Goal: Task Accomplishment & Management: Complete application form

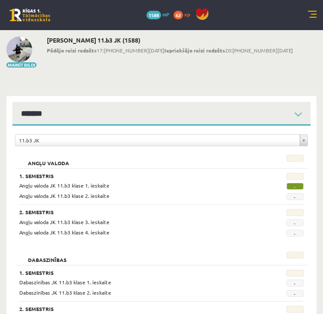
click at [312, 15] on link at bounding box center [312, 15] width 9 height 9
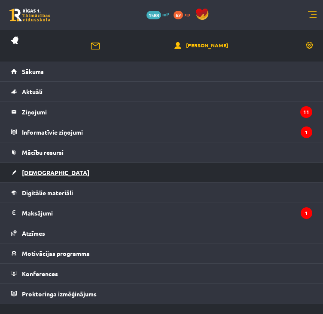
click at [46, 176] on link "[DEMOGRAPHIC_DATA]" at bounding box center [161, 173] width 301 height 20
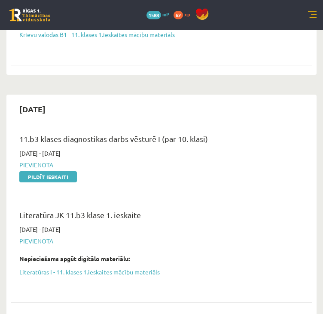
scroll to position [321, 0]
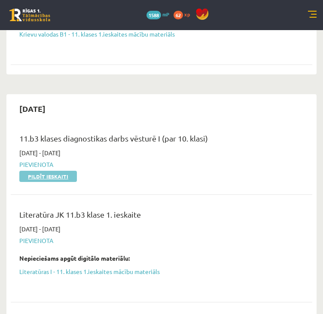
click at [48, 177] on link "Pildīt ieskaiti" at bounding box center [48, 176] width 58 height 11
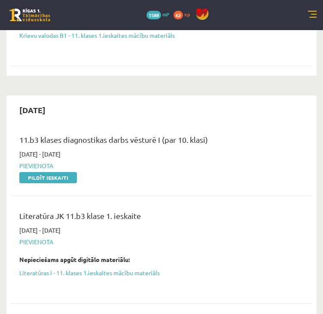
scroll to position [323, 0]
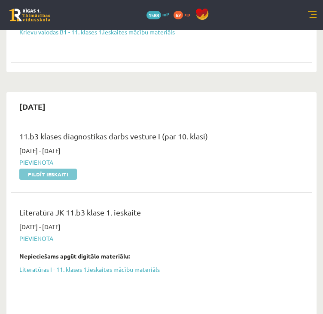
click at [67, 172] on link "Pildīt ieskaiti" at bounding box center [48, 174] width 58 height 11
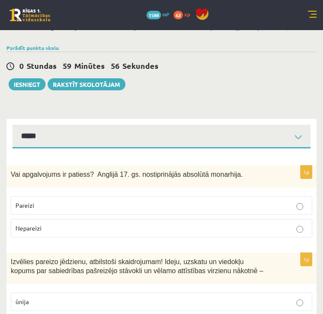
scroll to position [12, 0]
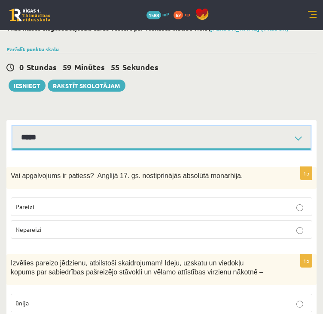
click at [296, 145] on select "*****" at bounding box center [161, 138] width 298 height 24
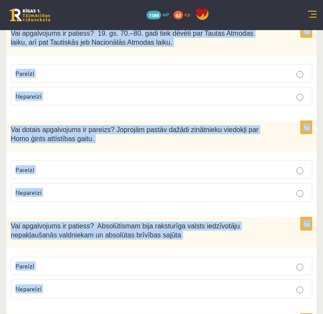
scroll to position [2989, 0]
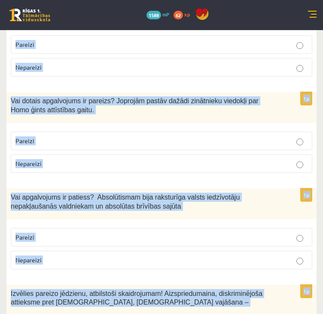
drag, startPoint x: 8, startPoint y: 179, endPoint x: 191, endPoint y: 286, distance: 211.4
copy form "Vai apgalvojums ir patiess? Anglijā 17. gs. nostiprinājās absolūtā monarhija. P…"
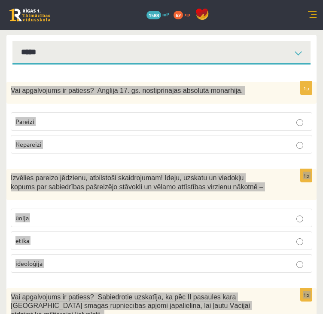
scroll to position [0, 0]
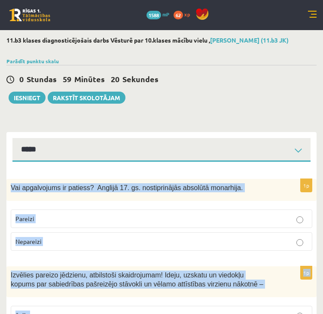
click at [62, 246] on p "Nepareizi" at bounding box center [161, 241] width 292 height 9
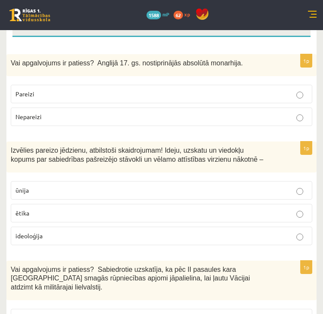
scroll to position [125, 0]
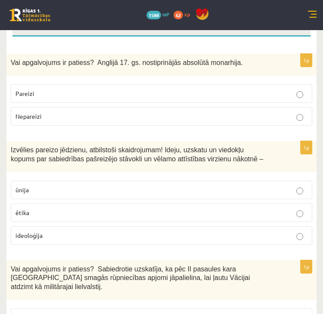
click at [58, 240] on p "ideoloģija" at bounding box center [161, 235] width 292 height 9
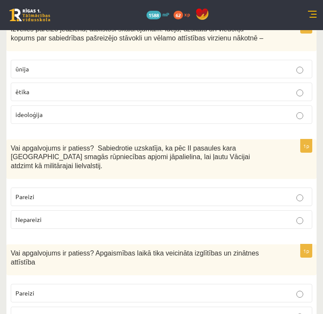
scroll to position [251, 0]
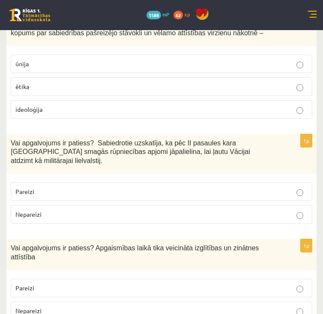
click at [31, 213] on span "Nepareizi" at bounding box center [28, 214] width 26 height 8
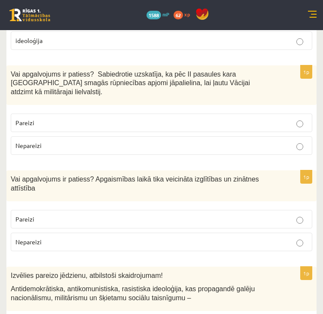
scroll to position [351, 0]
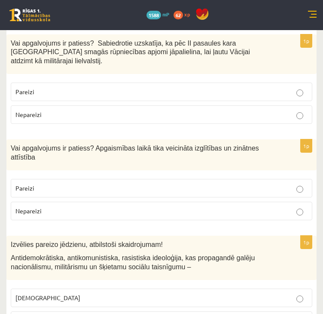
click at [79, 179] on label "Pareizi" at bounding box center [162, 188] width 302 height 18
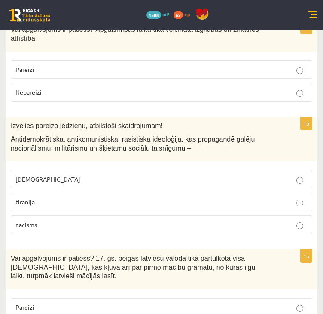
scroll to position [483, 0]
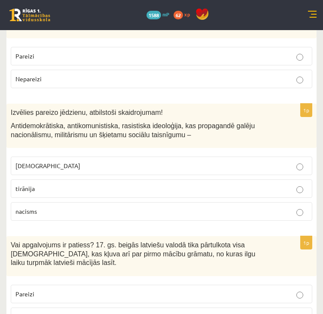
click at [55, 161] on p "fašisms" at bounding box center [161, 165] width 292 height 9
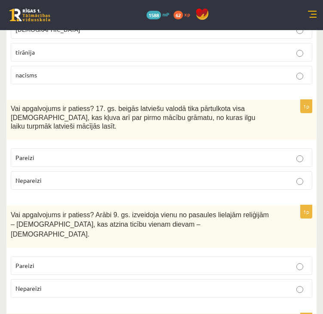
scroll to position [619, 0]
click at [33, 148] on label "Pareizi" at bounding box center [162, 157] width 302 height 18
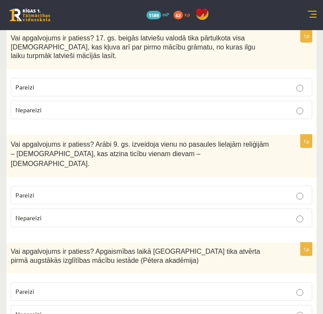
scroll to position [691, 0]
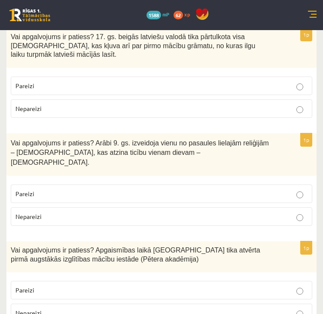
click at [42, 212] on p "Nepareizi" at bounding box center [161, 216] width 292 height 9
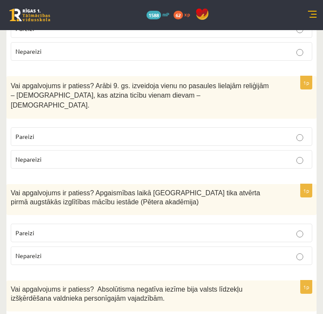
scroll to position [749, 0]
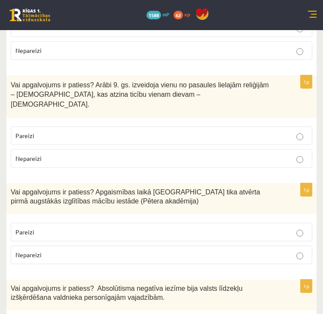
click at [38, 228] on p "Pareizi" at bounding box center [161, 232] width 292 height 9
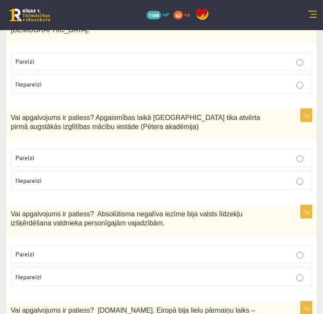
scroll to position [825, 0]
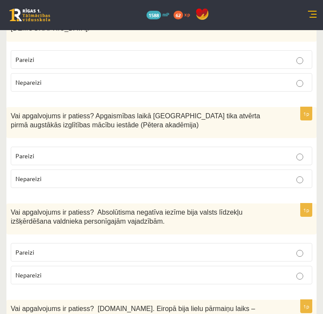
click at [55, 248] on p "Pareizi" at bounding box center [161, 252] width 292 height 9
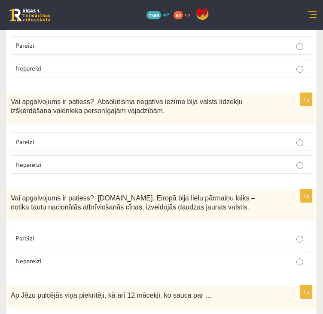
scroll to position [936, 0]
click at [22, 234] on span "Pareizi" at bounding box center [24, 238] width 19 height 8
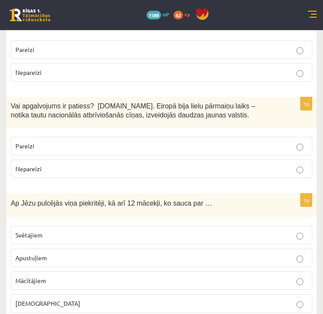
scroll to position [1028, 0]
click at [43, 253] on p "Apustuļiem" at bounding box center [161, 257] width 292 height 9
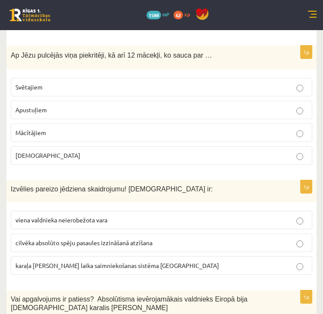
scroll to position [1176, 0]
click at [48, 215] on span "viena valdnieka neierobežota vara" at bounding box center [61, 219] width 92 height 8
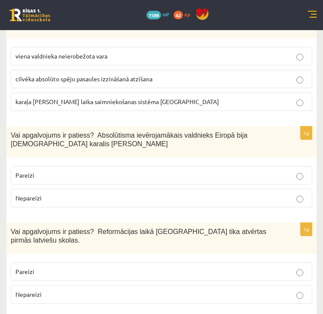
scroll to position [1341, 0]
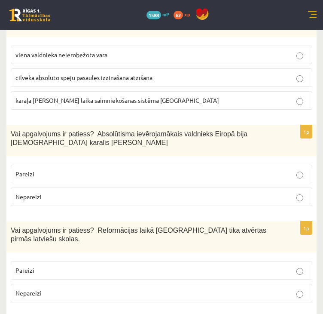
click at [43, 169] on p "Pareizi" at bounding box center [161, 173] width 292 height 9
click at [52, 261] on label "Pareizi" at bounding box center [162, 270] width 302 height 18
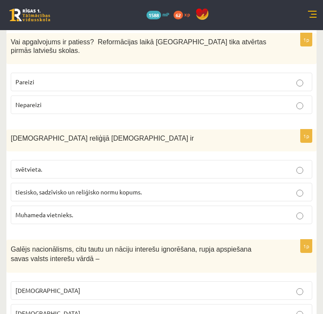
scroll to position [1533, 0]
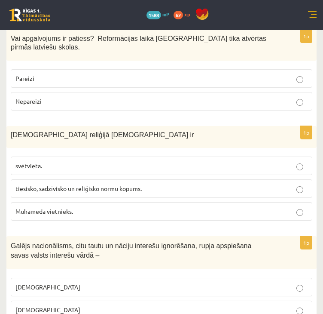
click at [68, 184] on p "tiesisko, sadzīvisko un reliģisko normu kopums." at bounding box center [161, 188] width 292 height 9
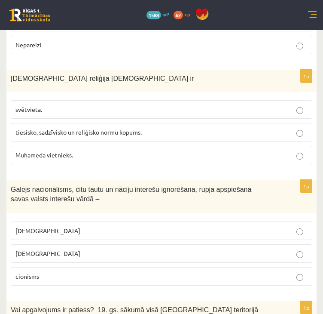
scroll to position [1590, 0]
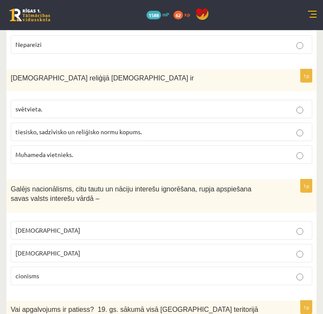
click at [65, 226] on p "šovinisms" at bounding box center [161, 230] width 292 height 9
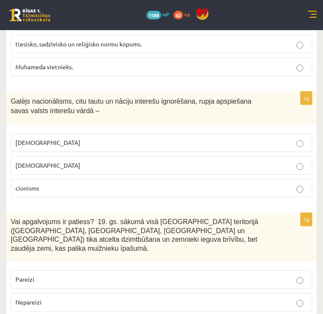
scroll to position [1681, 0]
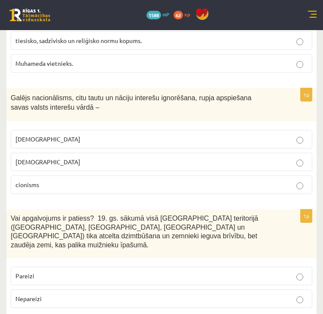
click at [56, 289] on label "Nepareizi" at bounding box center [162, 298] width 302 height 18
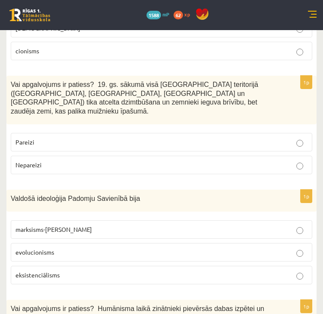
scroll to position [1817, 0]
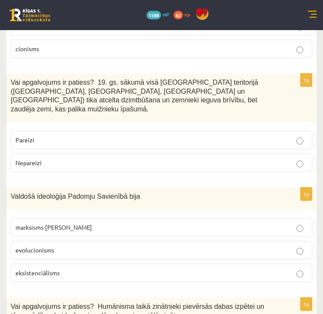
click at [43, 223] on span "marksisms-ļeņinisms" at bounding box center [53, 227] width 77 height 8
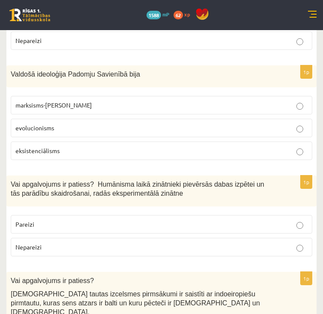
scroll to position [1947, 0]
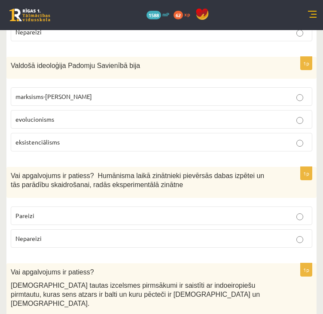
click at [40, 211] on p "Pareizi" at bounding box center [161, 215] width 292 height 9
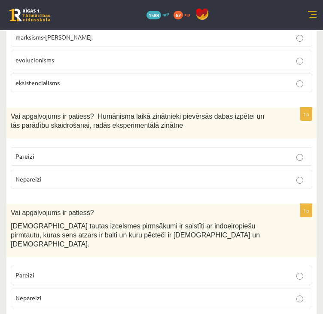
scroll to position [2007, 0]
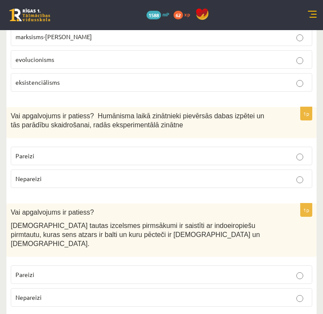
click at [43, 270] on p "Pareizi" at bounding box center [161, 274] width 292 height 9
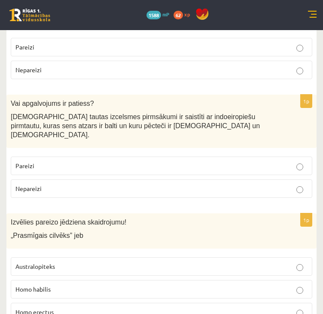
scroll to position [2133, 0]
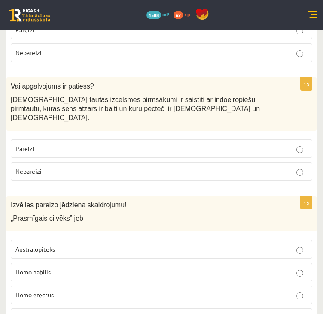
click at [43, 268] on span "Homo habilis" at bounding box center [32, 272] width 35 height 8
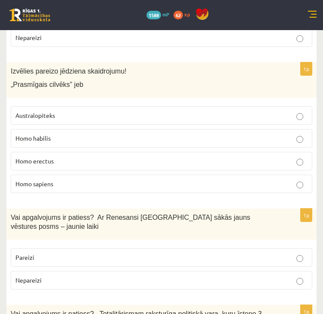
scroll to position [2267, 0]
click at [34, 252] on p "Pareizi" at bounding box center [161, 256] width 292 height 9
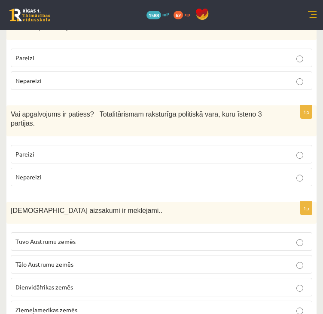
scroll to position [2470, 0]
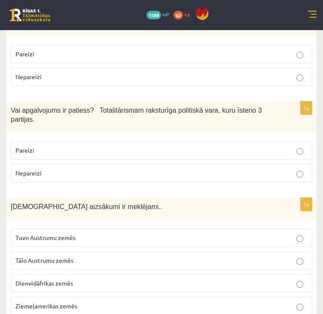
click at [41, 233] on p "Tuvo Austrumu zemēs" at bounding box center [161, 237] width 292 height 9
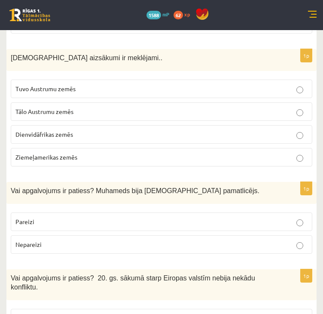
scroll to position [2621, 0]
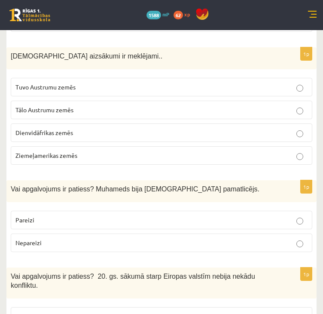
click at [33, 211] on label "Pareizi" at bounding box center [162, 220] width 302 height 18
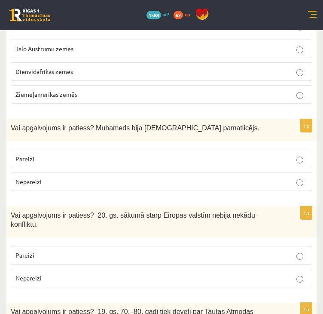
scroll to position [2685, 0]
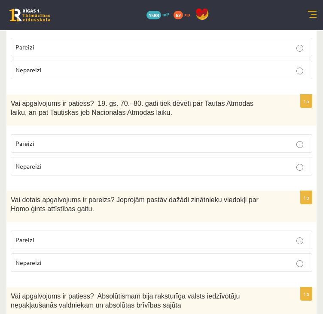
scroll to position [2892, 0]
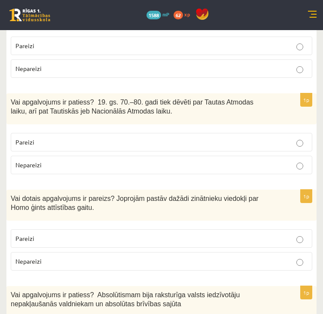
click at [36, 234] on p "Pareizi" at bounding box center [161, 238] width 292 height 9
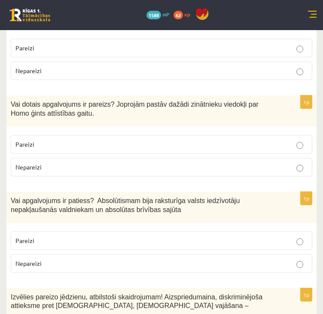
scroll to position [2986, 0]
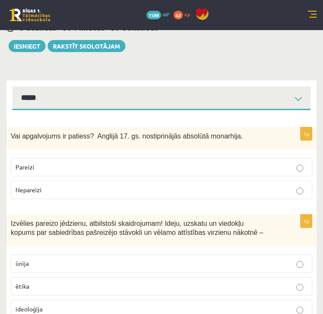
scroll to position [53, 0]
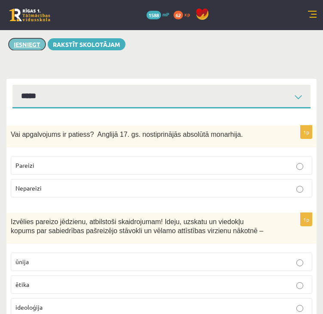
click at [32, 50] on button "Iesniegt" at bounding box center [27, 44] width 37 height 12
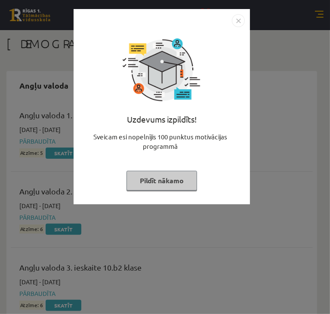
click at [237, 22] on img "Close" at bounding box center [238, 20] width 13 height 13
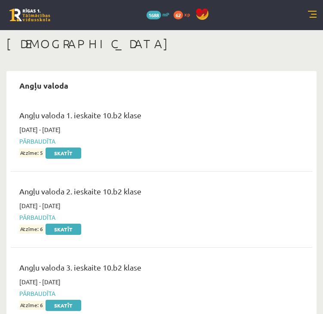
click at [311, 15] on link at bounding box center [312, 15] width 9 height 9
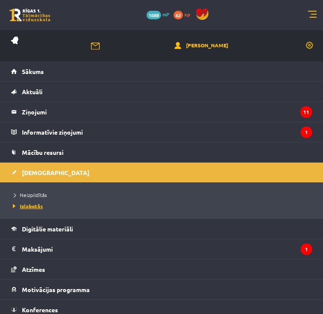
click at [36, 207] on span "Izlabotās" at bounding box center [27, 206] width 32 height 7
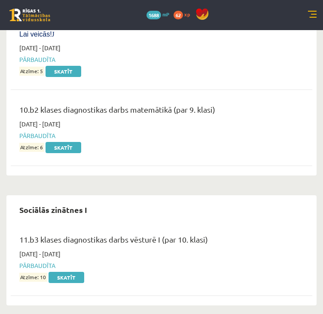
scroll to position [6193, 0]
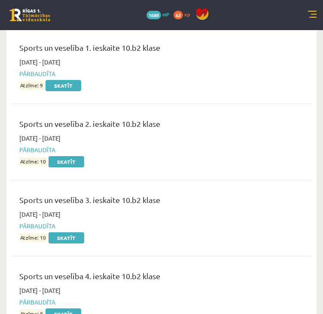
click at [311, 11] on link at bounding box center [312, 15] width 9 height 9
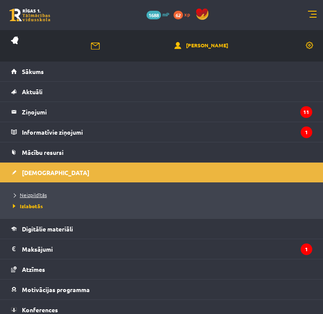
click at [37, 193] on span "Neizpildītās" at bounding box center [29, 194] width 36 height 7
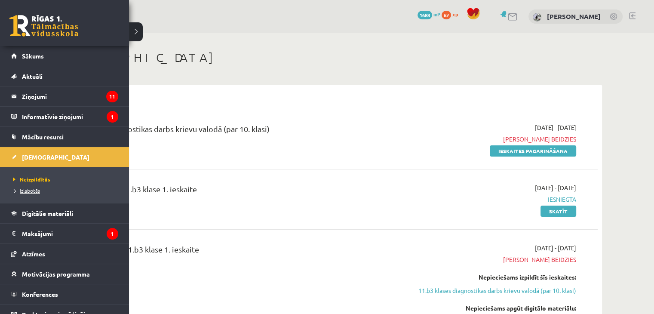
click at [35, 191] on span "Izlabotās" at bounding box center [25, 190] width 29 height 7
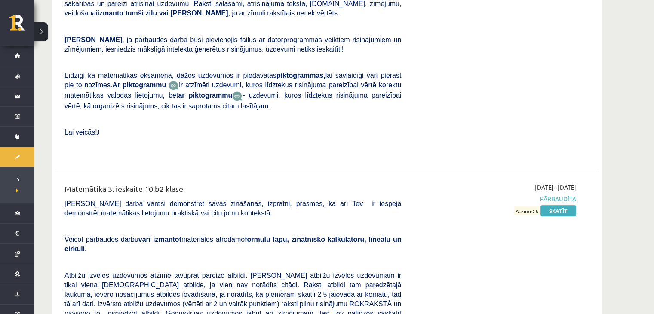
scroll to position [3867, 0]
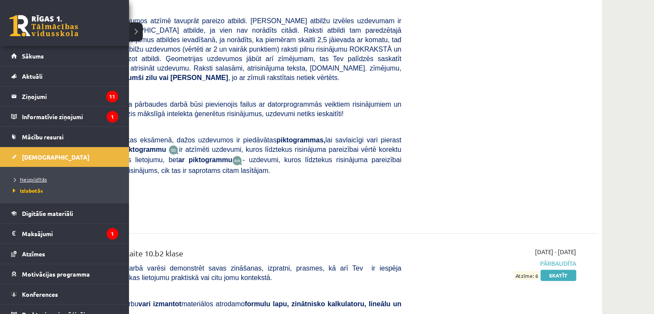
click at [29, 180] on span "Neizpildītās" at bounding box center [29, 179] width 36 height 7
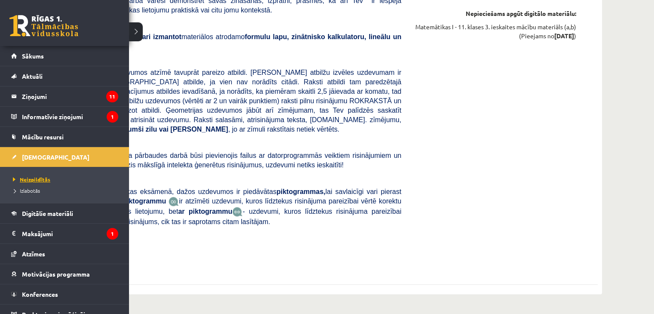
click at [42, 177] on span "Neizpildītās" at bounding box center [31, 179] width 40 height 7
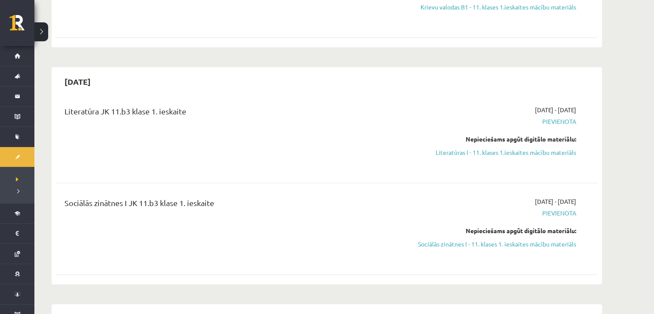
scroll to position [315, 0]
click at [329, 153] on link "Literatūras I - 11. klases 1.ieskaites mācību materiāls" at bounding box center [495, 152] width 162 height 9
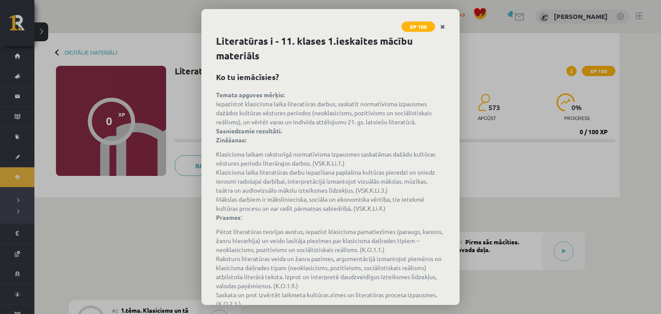
click at [447, 26] on link "Close" at bounding box center [442, 26] width 15 height 17
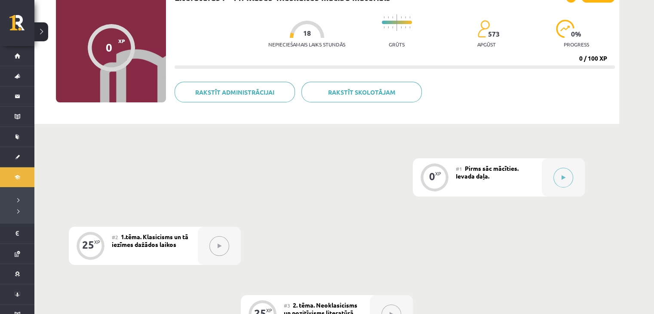
scroll to position [77, 0]
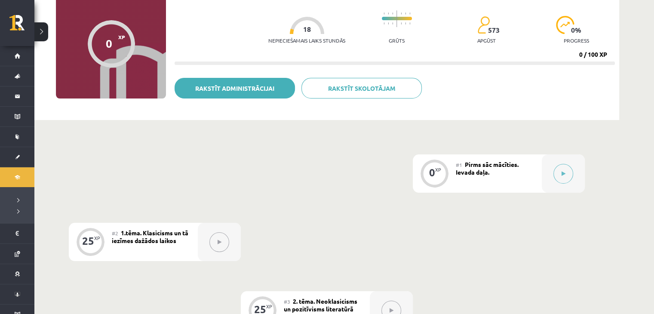
click at [261, 92] on link "Rakstīt administrācijai" at bounding box center [235, 88] width 120 height 21
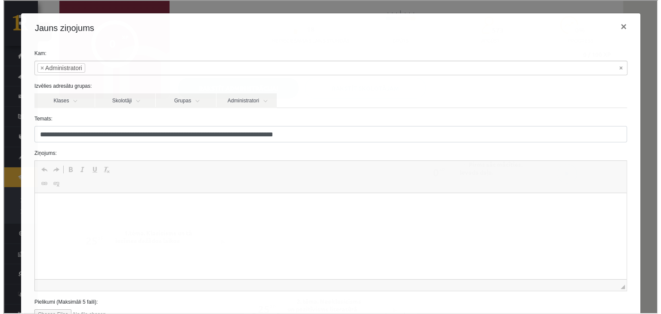
scroll to position [0, 0]
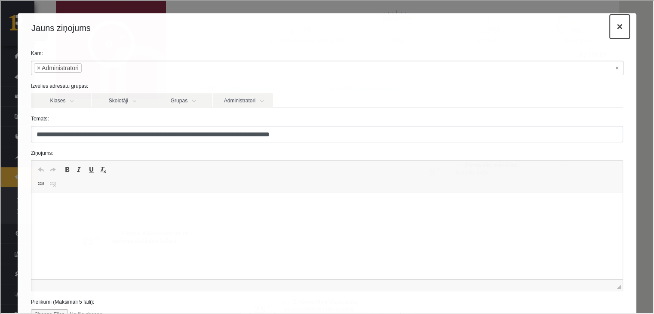
click at [611, 28] on button "×" at bounding box center [619, 26] width 20 height 24
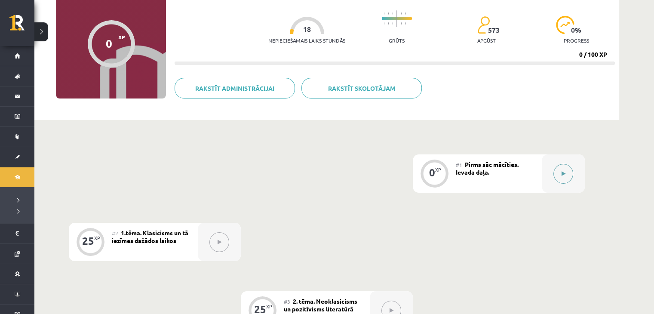
click at [557, 170] on button at bounding box center [564, 174] width 20 height 20
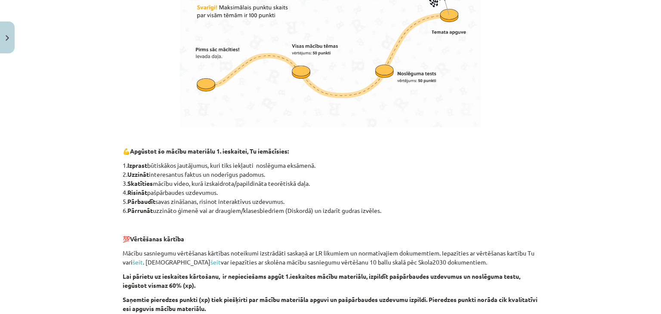
scroll to position [585, 0]
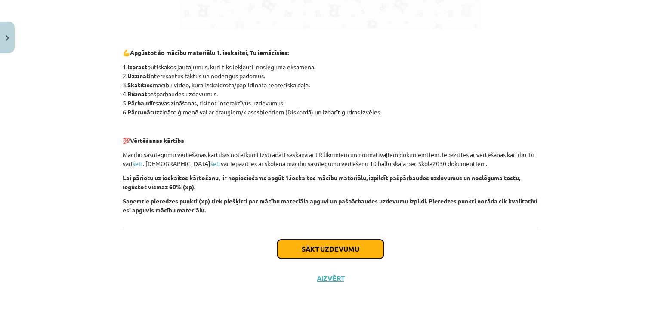
click at [367, 247] on button "Sākt uzdevumu" at bounding box center [330, 249] width 107 height 19
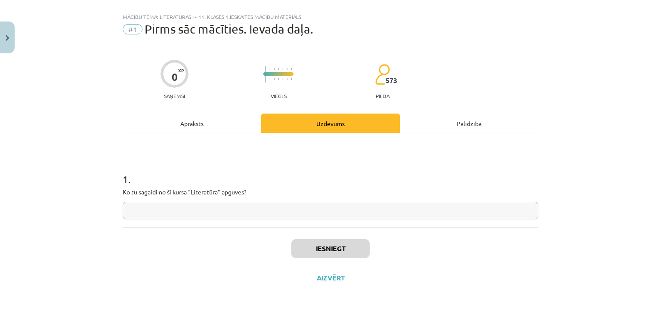
scroll to position [12, 0]
click at [307, 209] on input "text" at bounding box center [330, 211] width 415 height 18
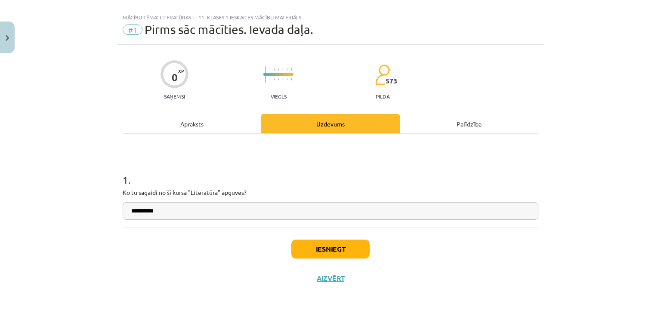
type input "**********"
click at [312, 246] on button "Iesniegt" at bounding box center [330, 249] width 78 height 19
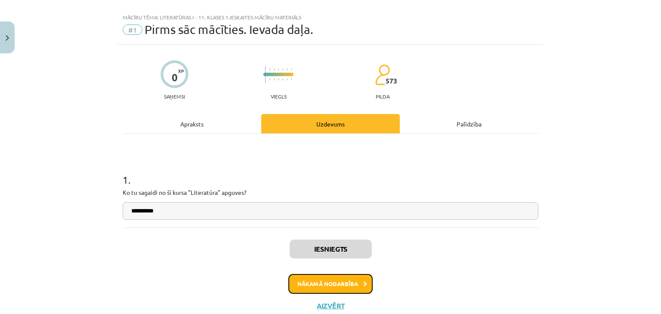
click at [313, 282] on button "Nākamā nodarbība" at bounding box center [330, 284] width 84 height 20
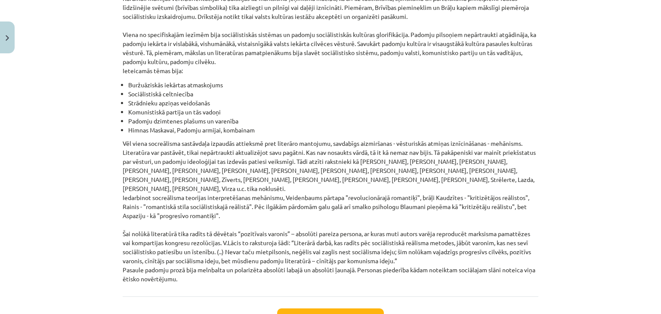
scroll to position [1974, 0]
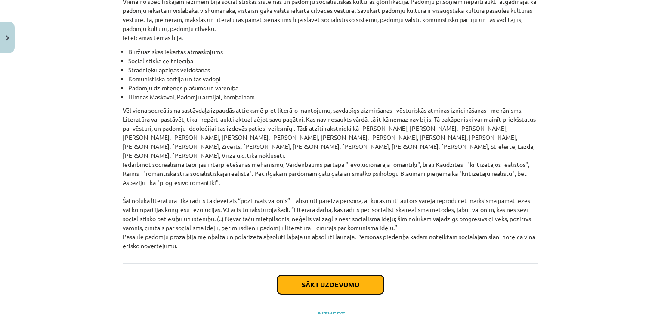
click at [326, 275] on button "Sākt uzdevumu" at bounding box center [330, 284] width 107 height 19
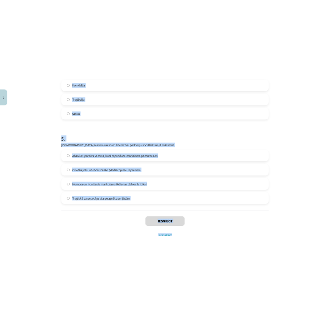
scroll to position [784, 0]
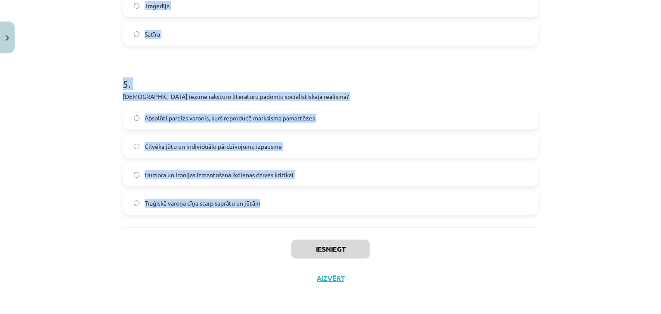
drag, startPoint x: 114, startPoint y: 61, endPoint x: 331, endPoint y: 216, distance: 267.2
copy form "1 . Kurš autors ir saistīts ar latviešu literatūras klasicismu? Vilis Lācis Rai…"
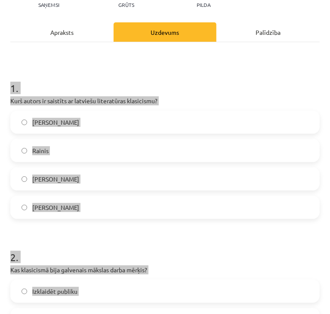
scroll to position [89, 0]
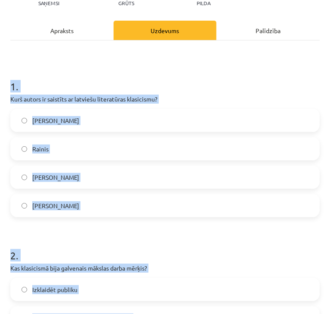
click at [108, 179] on label "Kristofers Fīrekers" at bounding box center [165, 177] width 308 height 22
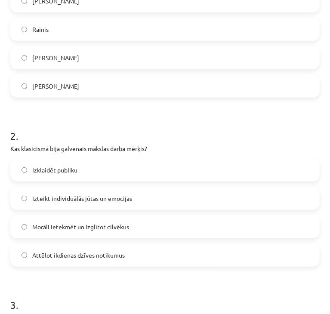
scroll to position [220, 0]
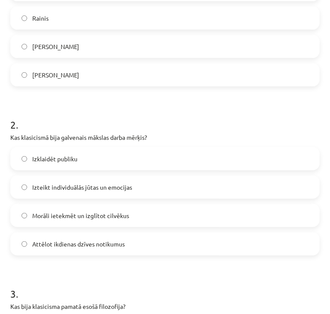
click at [126, 218] on span "Morāli ietekmēt un izglītot cilvēkus" at bounding box center [80, 215] width 97 height 9
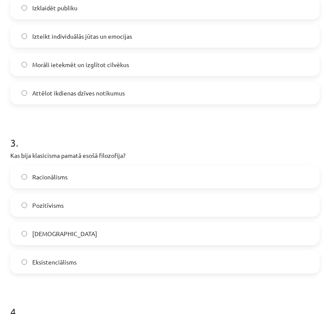
scroll to position [378, 0]
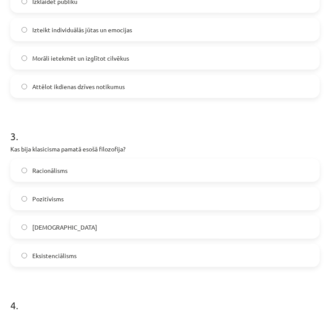
click at [126, 171] on label "Racionālisms" at bounding box center [165, 171] width 308 height 22
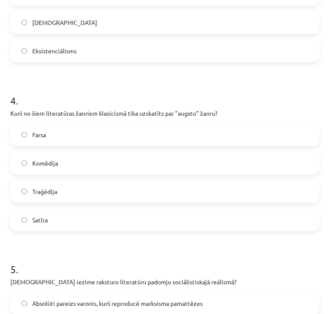
scroll to position [588, 0]
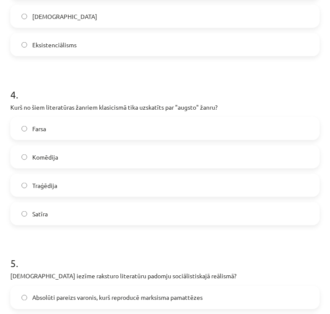
click at [89, 185] on label "Traģēdija" at bounding box center [165, 186] width 308 height 22
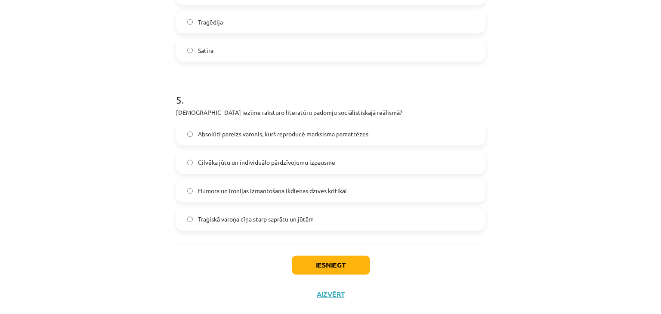
scroll to position [752, 0]
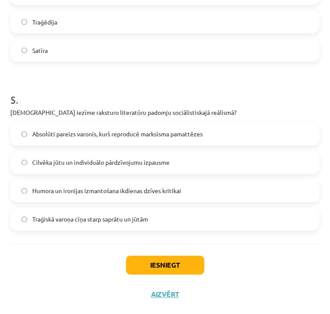
click at [182, 126] on label "Absolūti pareizs varonis, kurš reproducē marksisma pamattēzes" at bounding box center [165, 134] width 308 height 22
click at [166, 262] on button "Iesniegt" at bounding box center [165, 265] width 78 height 19
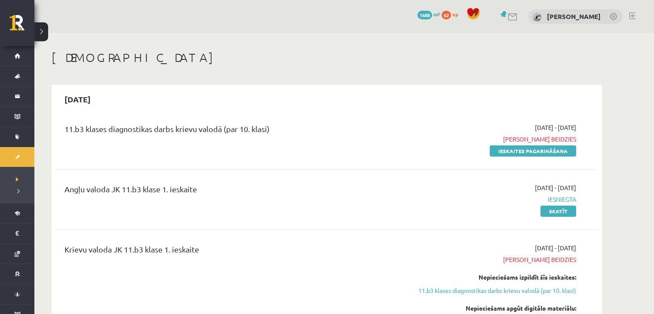
scroll to position [315, 0]
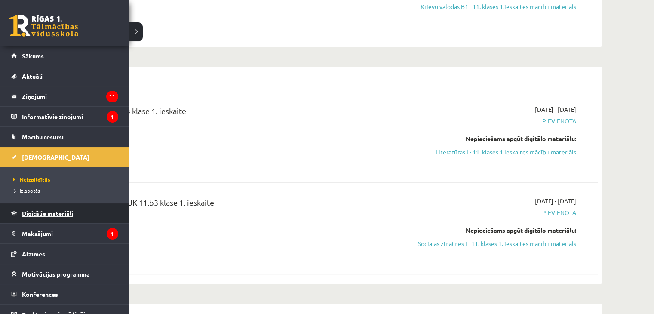
click at [41, 215] on span "Digitālie materiāli" at bounding box center [47, 213] width 51 height 8
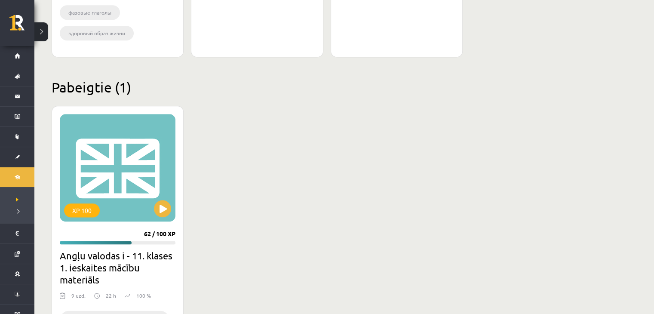
scroll to position [1072, 0]
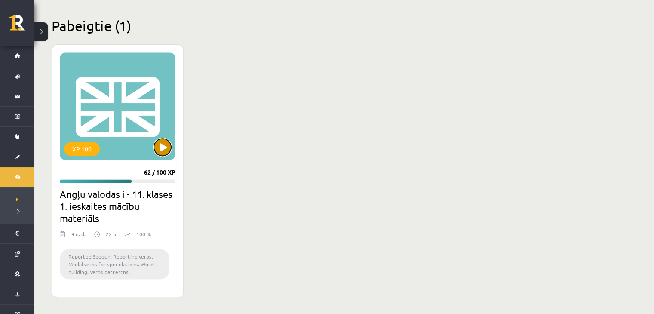
click at [160, 150] on button at bounding box center [162, 146] width 17 height 17
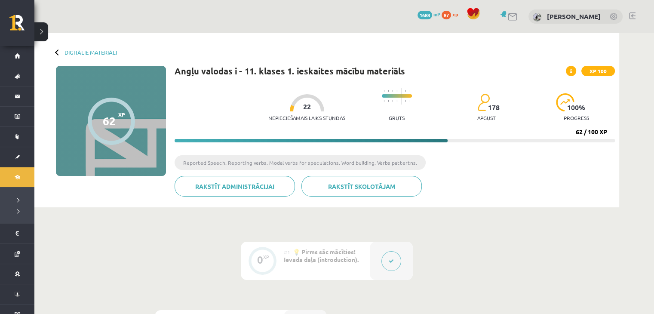
click at [389, 263] on icon at bounding box center [391, 260] width 5 height 5
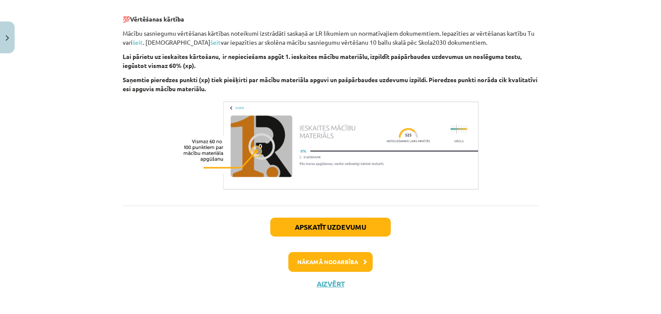
scroll to position [617, 0]
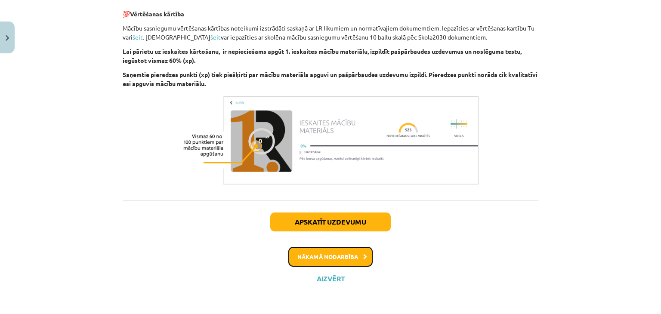
click at [348, 254] on button "Nākamā nodarbība" at bounding box center [330, 257] width 84 height 20
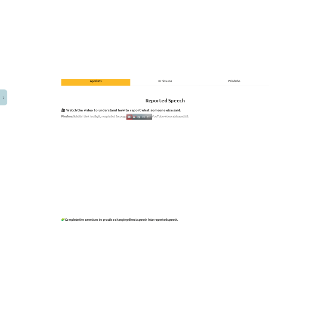
scroll to position [130, 0]
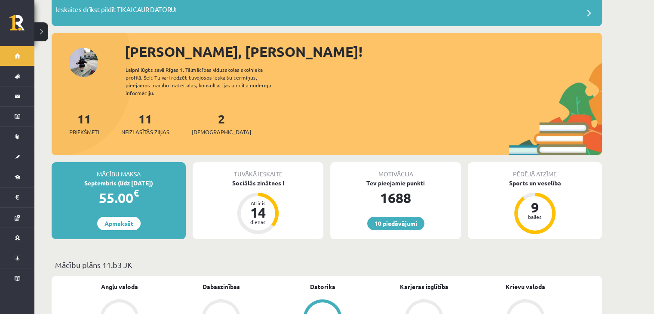
scroll to position [65, 0]
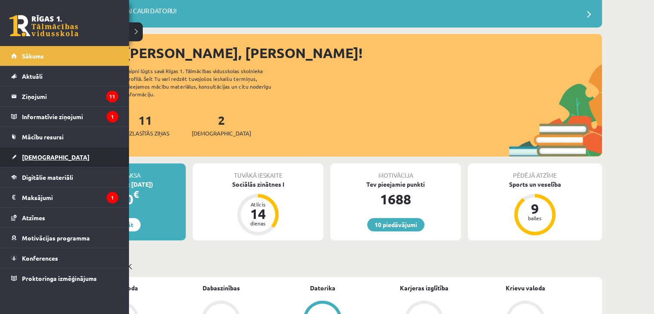
click at [38, 159] on span "[DEMOGRAPHIC_DATA]" at bounding box center [56, 157] width 68 height 8
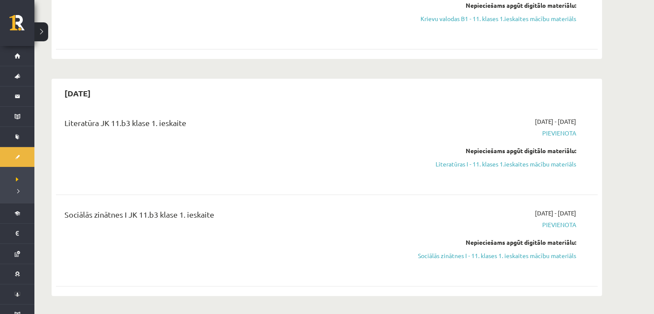
scroll to position [306, 0]
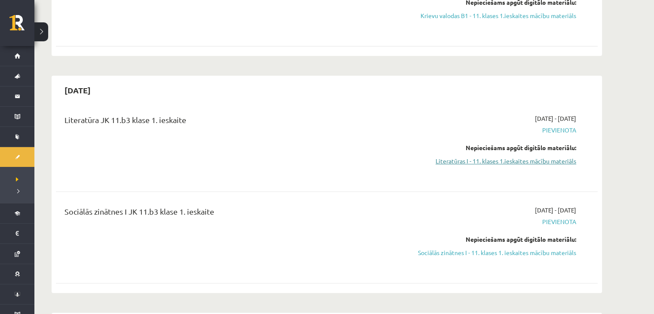
click at [475, 161] on link "Literatūras I - 11. klases 1.ieskaites mācību materiāls" at bounding box center [495, 161] width 162 height 9
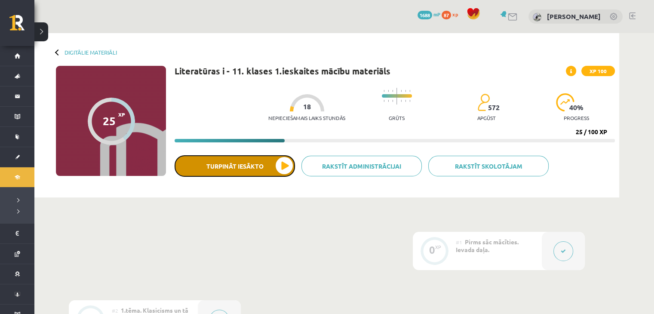
click at [248, 167] on button "Turpināt iesākto" at bounding box center [235, 166] width 120 height 22
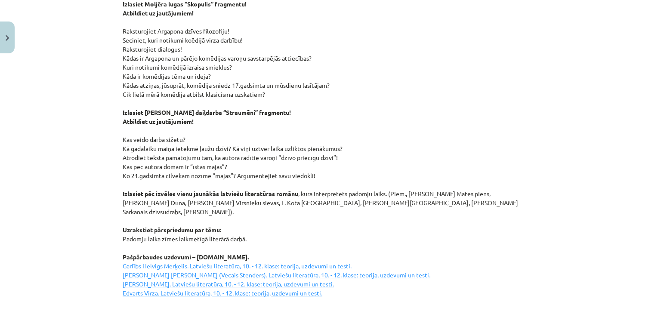
scroll to position [1177, 0]
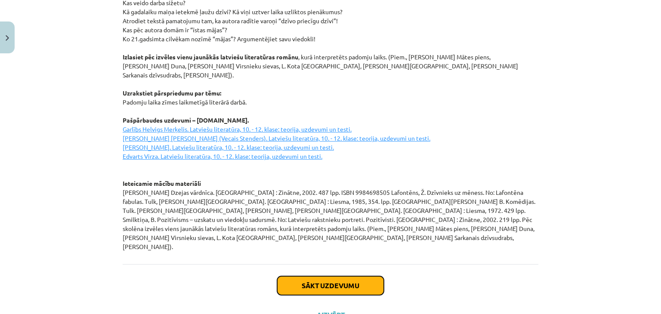
click at [308, 276] on button "Sākt uzdevumu" at bounding box center [330, 285] width 107 height 19
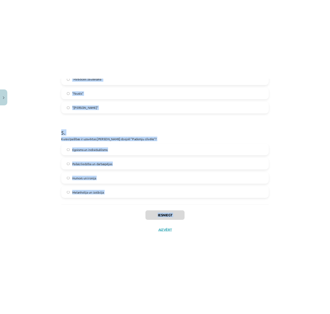
scroll to position [784, 0]
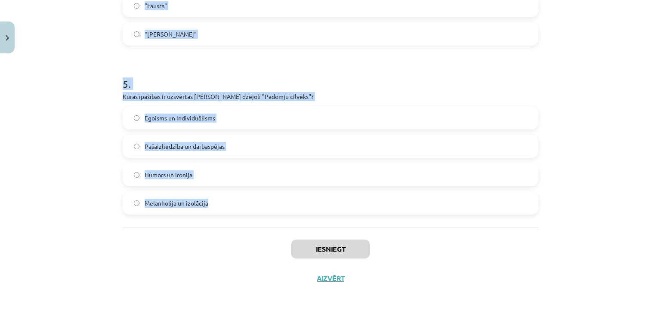
drag, startPoint x: 116, startPoint y: 107, endPoint x: 241, endPoint y: 214, distance: 164.4
copy form "1 . Kāds ir pozitīvisma galvenais princips? Zināšanas jābalsta uz pieredzi un n…"
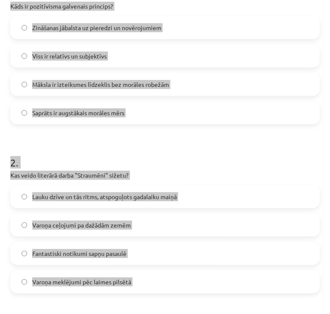
scroll to position [0, 0]
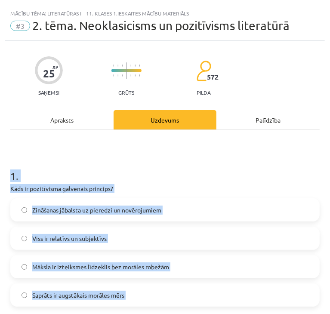
click at [177, 211] on label "Zināšanas jābalsta uz pieredzi un novērojumiem" at bounding box center [165, 210] width 308 height 22
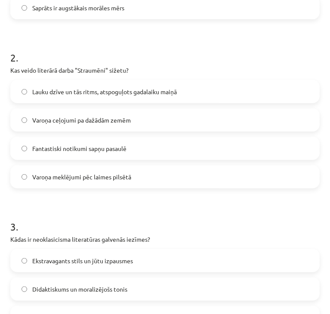
scroll to position [287, 0]
click at [156, 94] on span "Lauku dzīve un tās ritms, atspoguļots gadalaiku maiņā" at bounding box center [104, 91] width 145 height 9
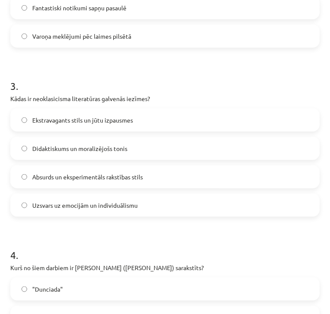
scroll to position [428, 0]
click at [153, 149] on label "Didaktiskums un moralizējošs tonis" at bounding box center [165, 148] width 308 height 22
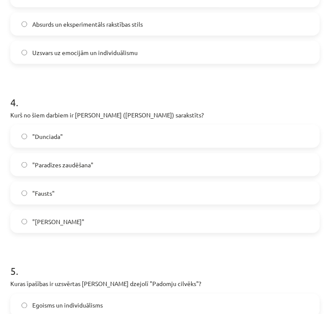
scroll to position [581, 0]
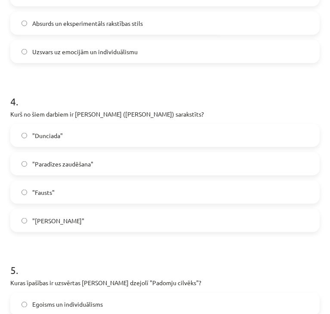
click at [169, 131] on label ""Dunciada"" at bounding box center [165, 136] width 308 height 22
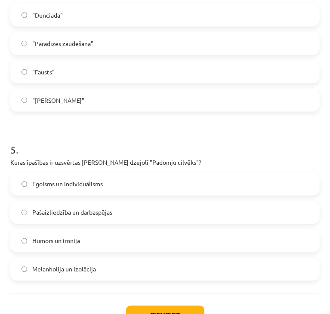
scroll to position [752, 0]
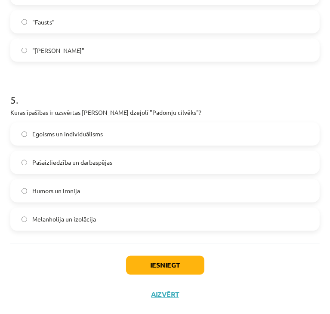
click at [129, 166] on label "Pašaizliedzība un darbaspējas" at bounding box center [165, 163] width 308 height 22
click at [170, 269] on button "Iesniegt" at bounding box center [165, 265] width 78 height 19
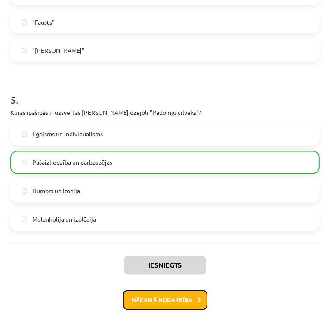
click at [167, 293] on button "Nākamā nodarbība" at bounding box center [165, 300] width 84 height 20
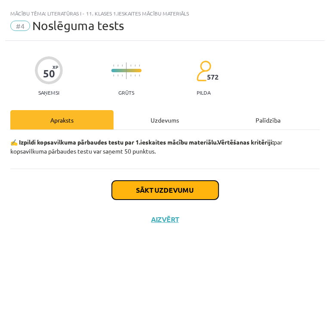
click at [169, 195] on button "Sākt uzdevumu" at bounding box center [165, 190] width 107 height 19
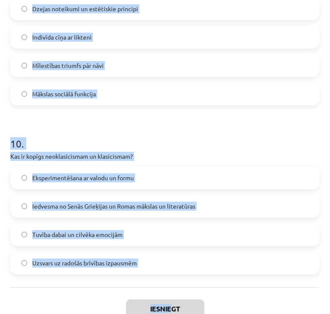
scroll to position [1555, 0]
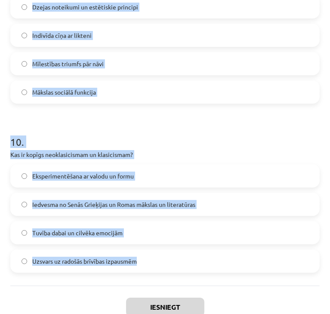
drag, startPoint x: 4, startPoint y: 96, endPoint x: 161, endPoint y: 253, distance: 222.0
click at [161, 253] on div "Mācību tēma: Literatūras i - 11. klases 1.ieskaites mācību materiāls #4 Noslēgu…" at bounding box center [165, 157] width 330 height 314
copy form "1 . Kāds bija klasicisma traģēdiju iecienītākais temats? Ikdienas dzīves komisk…"
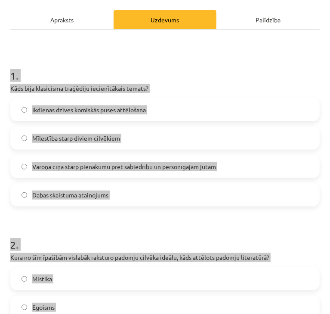
scroll to position [100, 0]
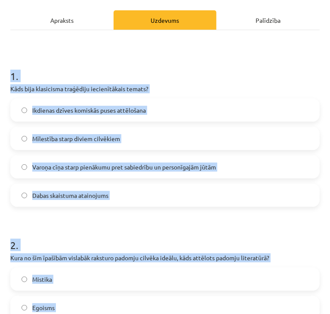
click at [171, 167] on span "Varoņa cīņa starp pienākumu pret sabiedrību un personīgajām jūtām" at bounding box center [124, 167] width 184 height 9
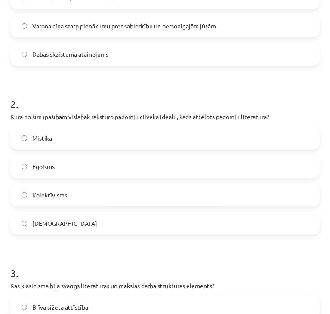
scroll to position [243, 0]
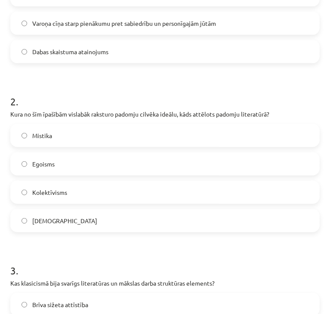
click at [130, 195] on label "Kolektīvisms" at bounding box center [165, 193] width 308 height 22
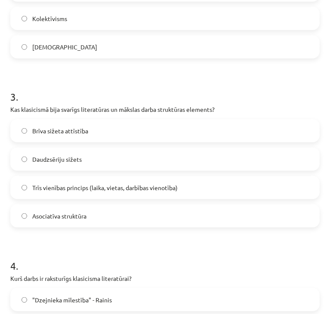
scroll to position [418, 0]
click at [121, 186] on span "Trīs vienības princips (laika, vietas, darbības vienotība)" at bounding box center [104, 187] width 145 height 9
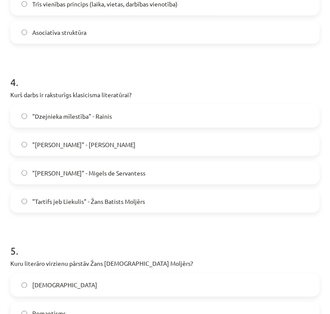
scroll to position [601, 0]
click at [228, 202] on label ""Tartifs jeb Liekulis" - Žans Batists Moljērs" at bounding box center [165, 201] width 308 height 22
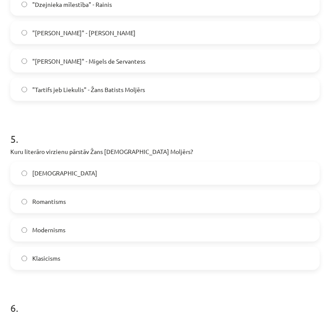
scroll to position [713, 0]
click at [163, 257] on label "Klasicisms" at bounding box center [165, 258] width 308 height 22
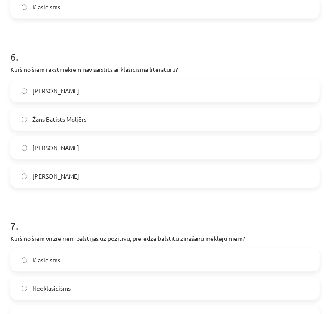
scroll to position [965, 0]
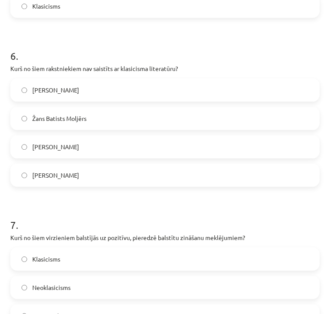
click at [162, 92] on label "Vilis Lācis" at bounding box center [165, 90] width 308 height 22
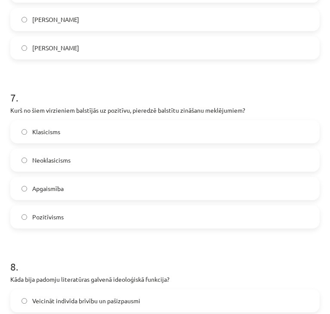
scroll to position [1094, 0]
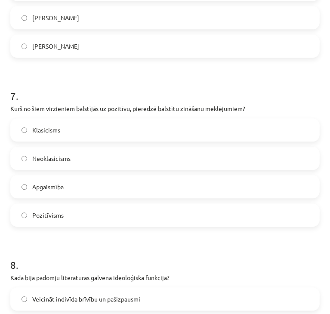
click at [178, 215] on label "Pozitīvisms" at bounding box center [165, 215] width 308 height 22
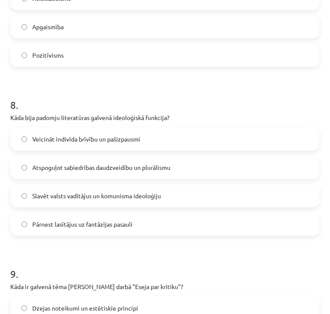
scroll to position [1289, 0]
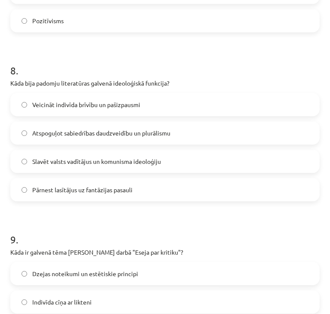
click at [132, 159] on span "Slavēt valsts vadītājus un komunisma ideoloģiju" at bounding box center [96, 161] width 129 height 9
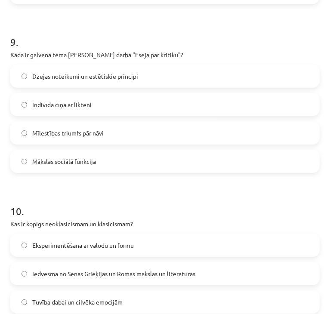
scroll to position [1486, 0]
click at [89, 73] on span "Dzejas noteikumi un estētiskie principi" at bounding box center [85, 75] width 106 height 9
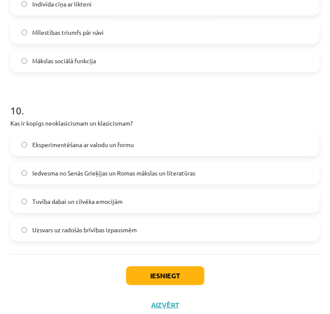
scroll to position [1588, 0]
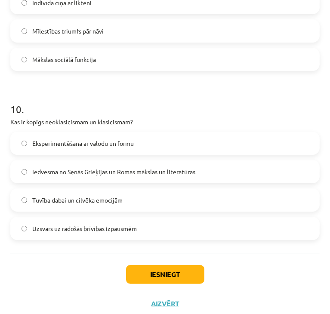
click at [176, 174] on span "Iedvesma no Senās Grieķijas un Romas mākslas un literatūras" at bounding box center [113, 171] width 163 height 9
click at [166, 274] on button "Iesniegt" at bounding box center [165, 274] width 78 height 19
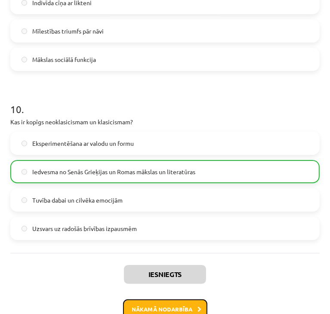
click at [175, 300] on button "Nākamā nodarbība" at bounding box center [165, 309] width 84 height 20
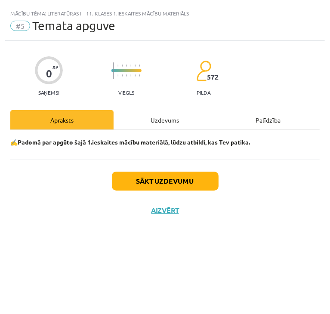
scroll to position [0, 0]
click at [167, 176] on button "Sākt uzdevumu" at bounding box center [165, 181] width 107 height 19
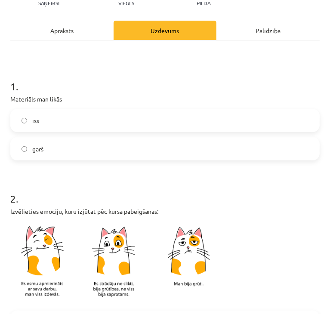
scroll to position [93, 0]
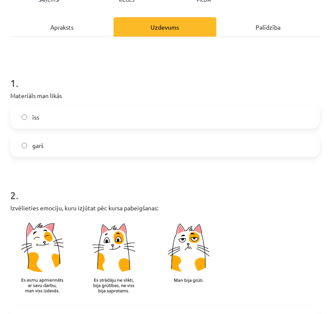
click at [148, 151] on label "garš" at bounding box center [165, 146] width 308 height 22
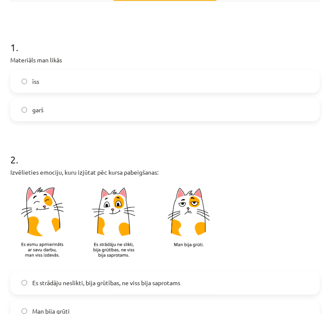
scroll to position [111, 0]
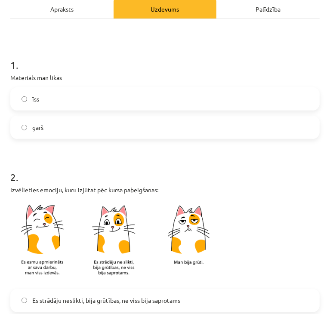
click at [129, 101] on label "īss" at bounding box center [165, 99] width 308 height 22
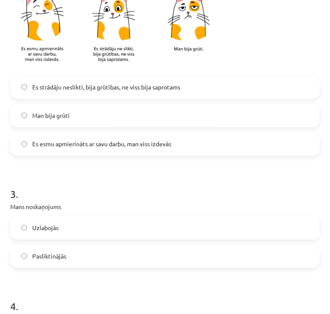
scroll to position [335, 0]
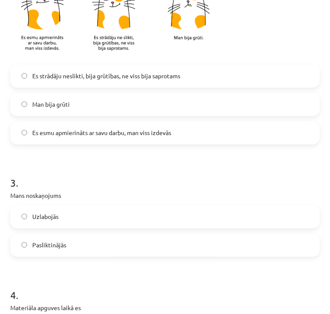
click at [123, 132] on span "Es esmu apmierināts ar savu darbu, man viss izdevās" at bounding box center [101, 132] width 139 height 9
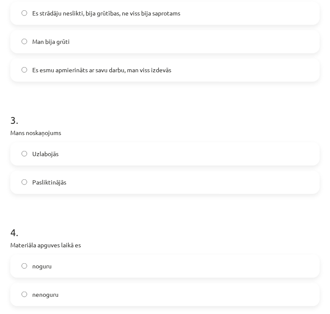
scroll to position [446, 0]
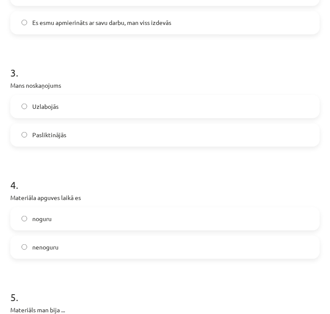
click at [119, 115] on label "Uzlabojās" at bounding box center [165, 107] width 308 height 22
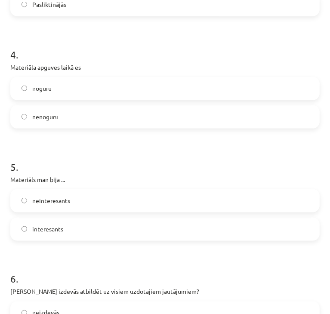
scroll to position [576, 0]
click at [119, 115] on label "nenoguru" at bounding box center [165, 117] width 308 height 22
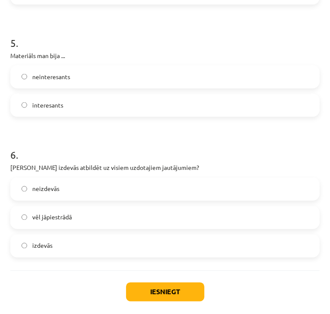
scroll to position [700, 0]
click at [113, 105] on label "interesants" at bounding box center [165, 105] width 308 height 22
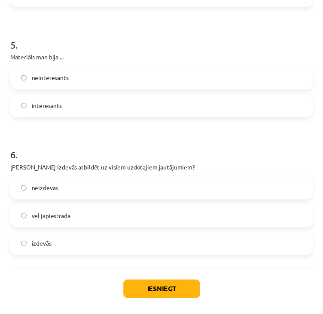
scroll to position [726, 0]
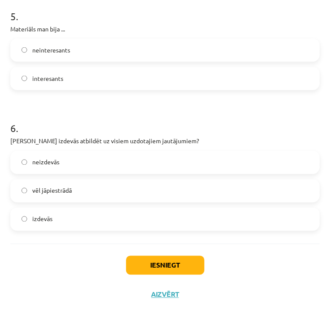
click at [98, 229] on label "izdevās" at bounding box center [165, 220] width 308 height 22
click at [141, 257] on button "Iesniegt" at bounding box center [165, 265] width 78 height 19
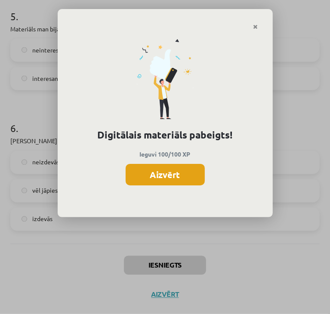
click at [152, 180] on button "Aizvērt" at bounding box center [165, 175] width 79 height 22
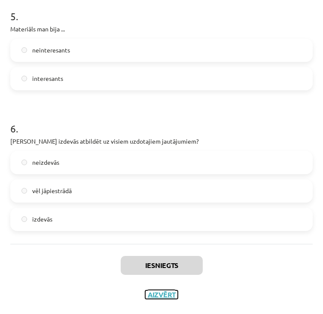
click at [154, 293] on button "Aizvērt" at bounding box center [161, 294] width 33 height 9
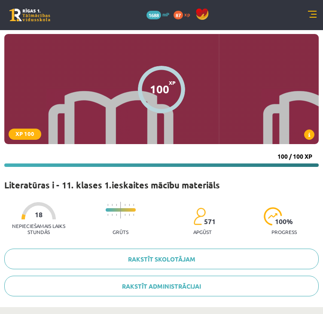
scroll to position [0, 0]
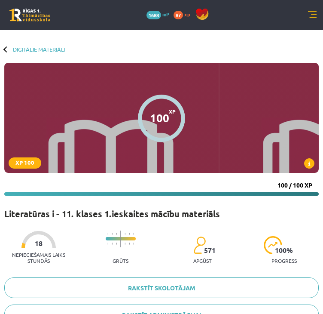
click at [5, 49] on div at bounding box center [6, 49] width 6 height 6
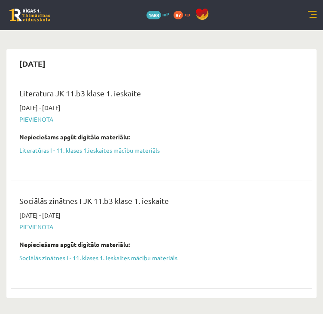
scroll to position [369, 0]
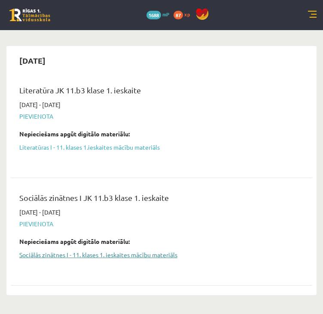
click at [138, 257] on link "Sociālās zinātnes I - 11. klases 1. ieskaites mācību materiāls" at bounding box center [155, 254] width 272 height 9
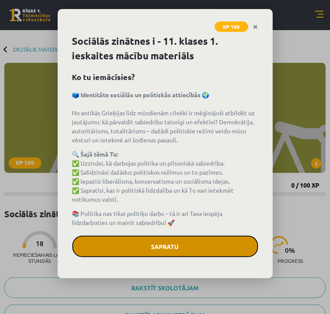
click at [197, 248] on button "Sapratu" at bounding box center [165, 247] width 186 height 22
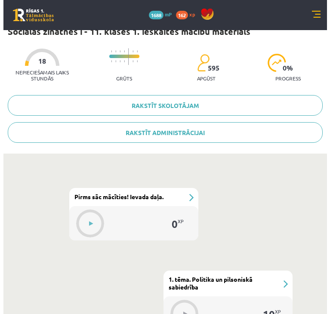
scroll to position [182, 0]
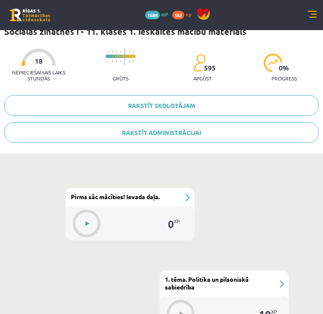
click at [90, 221] on button at bounding box center [87, 224] width 20 height 20
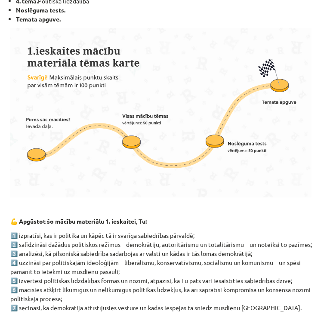
scroll to position [561, 0]
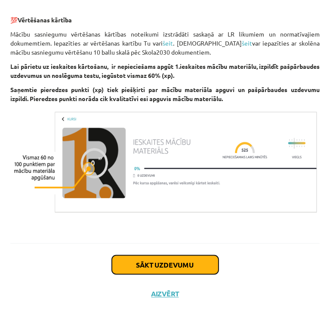
click at [174, 262] on button "Sākt uzdevumu" at bounding box center [165, 264] width 107 height 19
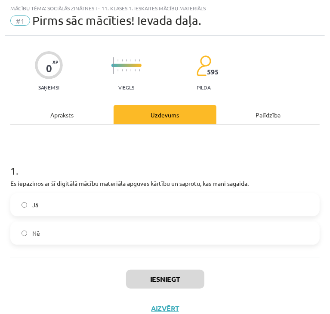
scroll to position [19, 0]
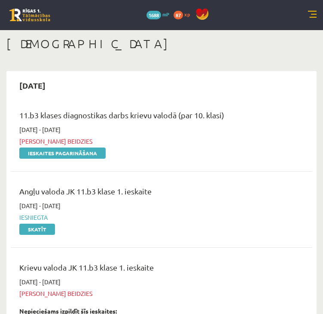
scroll to position [369, 0]
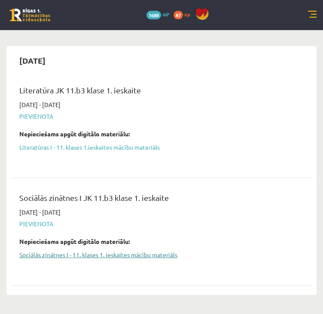
click at [96, 255] on link "Sociālās zinātnes I - 11. klases 1. ieskaites mācību materiāls" at bounding box center [155, 254] width 272 height 9
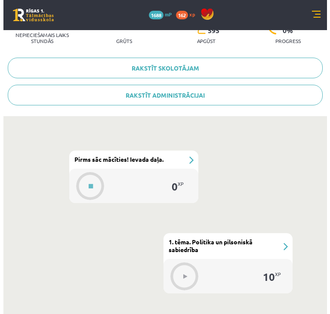
scroll to position [220, 0]
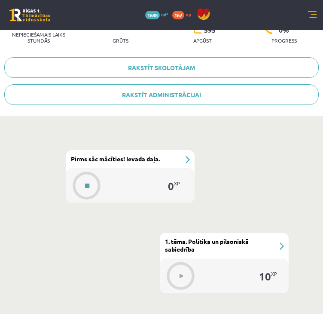
click at [90, 190] on button at bounding box center [87, 186] width 20 height 20
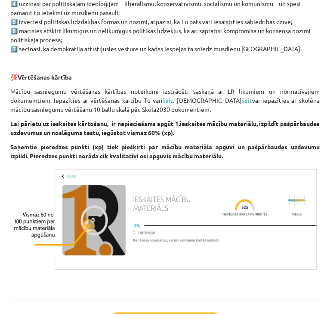
scroll to position [543, 0]
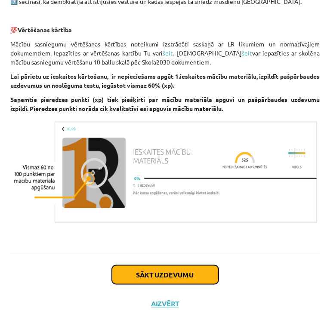
click at [191, 284] on button "Sākt uzdevumu" at bounding box center [165, 274] width 107 height 19
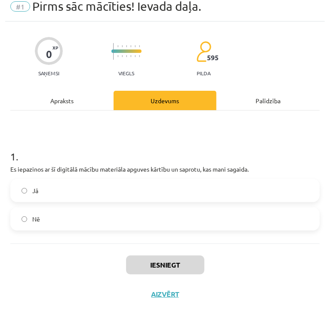
scroll to position [5, 0]
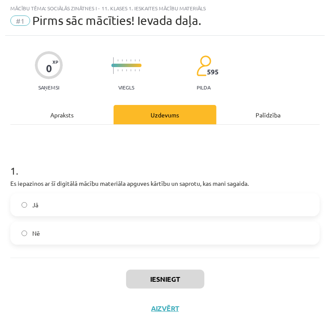
click at [132, 212] on label "Jā" at bounding box center [165, 205] width 308 height 22
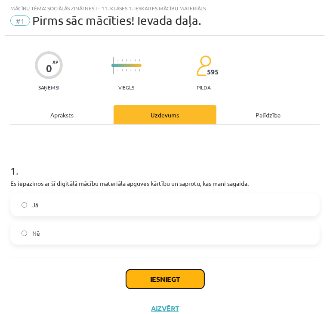
click at [160, 276] on button "Iesniegt" at bounding box center [165, 279] width 78 height 19
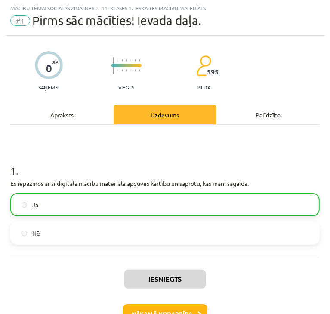
scroll to position [46, 0]
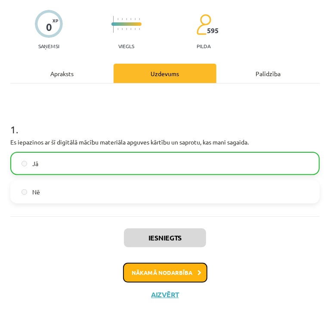
click at [186, 268] on button "Nākamā nodarbība" at bounding box center [165, 273] width 84 height 20
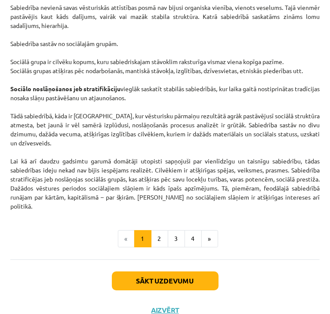
scroll to position [1467, 0]
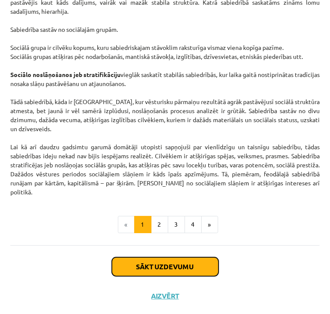
click at [186, 268] on button "Sākt uzdevumu" at bounding box center [165, 266] width 107 height 19
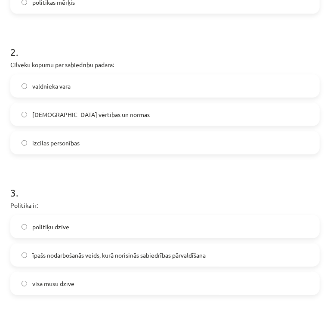
scroll to position [610, 0]
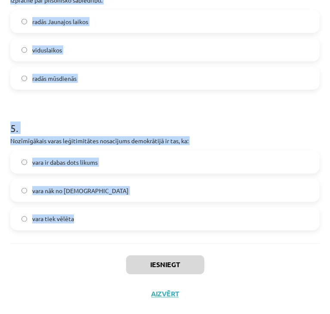
drag, startPoint x: 8, startPoint y: 59, endPoint x: 126, endPoint y: 229, distance: 206.9
copy form "1 . Politiskā vara ir: politikas līdzeklis gan politikas mērķis, gan līdzeklis …"
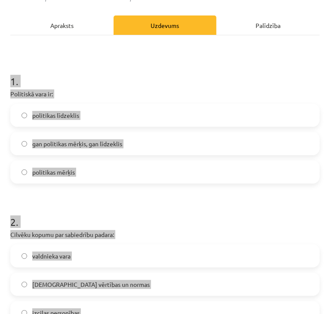
scroll to position [96, 0]
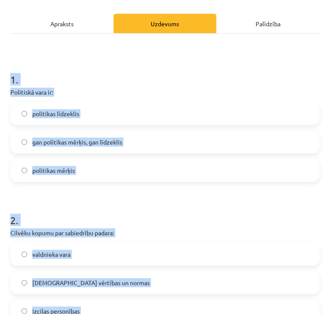
click at [137, 145] on label "gan politikas mērķis, gan līdzeklis" at bounding box center [165, 142] width 308 height 22
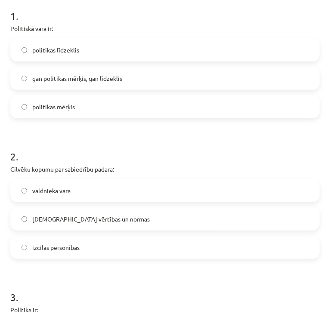
scroll to position [161, 0]
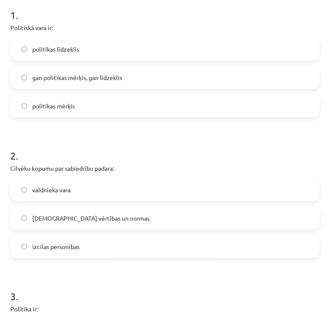
click at [125, 217] on label "[DEMOGRAPHIC_DATA] vērtības un normas" at bounding box center [165, 218] width 308 height 22
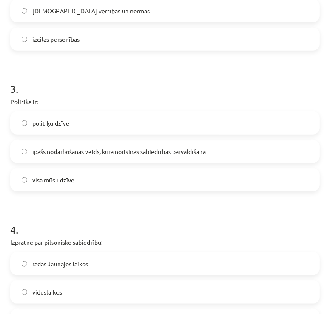
scroll to position [369, 0]
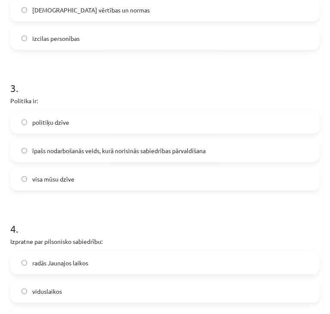
click at [146, 153] on span "īpašs nodarbošanās veids, kurā norisinās sabiedrības pārvaldīšana" at bounding box center [118, 150] width 173 height 9
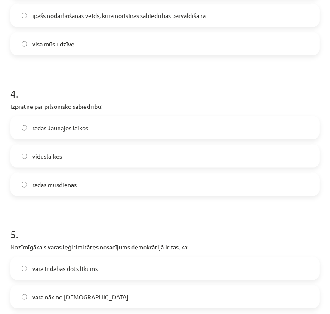
scroll to position [505, 0]
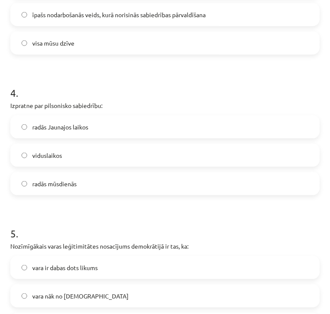
click at [120, 129] on label "radās Jaunajos laikos" at bounding box center [165, 127] width 308 height 22
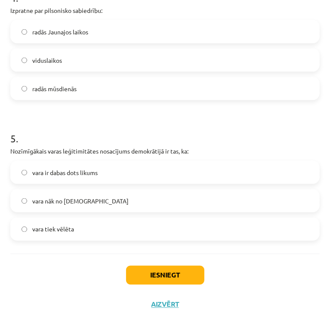
scroll to position [605, 0]
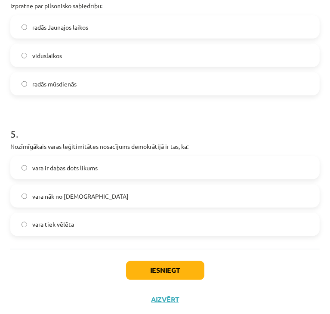
click at [127, 221] on label "vara tiek vēlēta" at bounding box center [165, 225] width 308 height 22
click at [160, 269] on button "Iesniegt" at bounding box center [165, 270] width 78 height 19
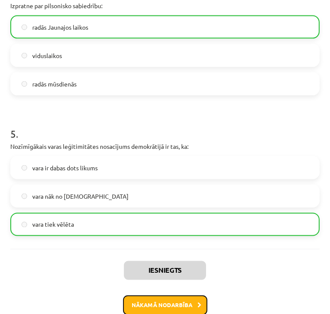
click at [148, 300] on button "Nākamā nodarbība" at bounding box center [165, 305] width 84 height 20
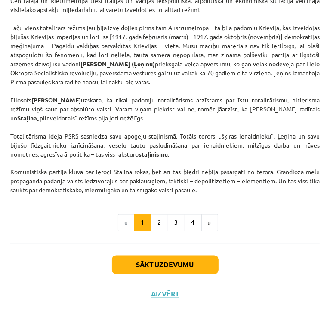
scroll to position [2411, 0]
click at [171, 266] on button "Sākt uzdevumu" at bounding box center [165, 264] width 107 height 19
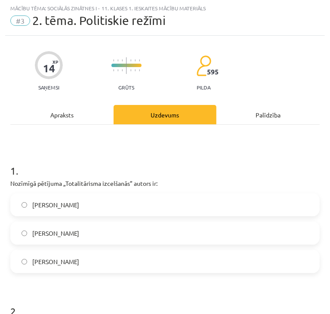
scroll to position [119, 0]
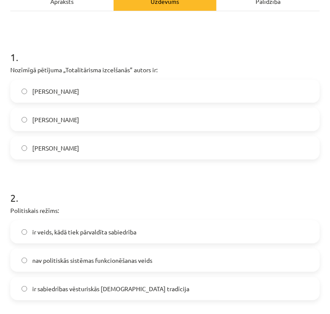
click at [171, 266] on label "nav politiskās sistēmas funkcionēšanas veids" at bounding box center [165, 260] width 308 height 22
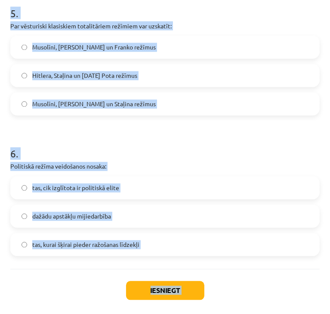
scroll to position [805, 0]
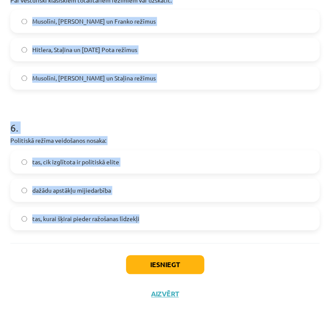
drag, startPoint x: 8, startPoint y: 18, endPoint x: 229, endPoint y: 212, distance: 294.1
copy form "1 . Nozīmīgā pētījuma „Totalitārisma izcelšanās” autors ir: Raimons Ārons Zbigņ…"
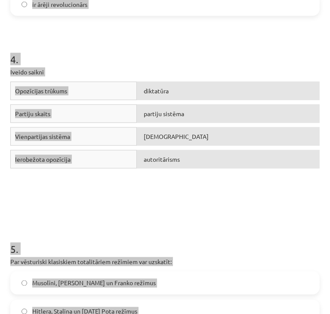
scroll to position [543, 0]
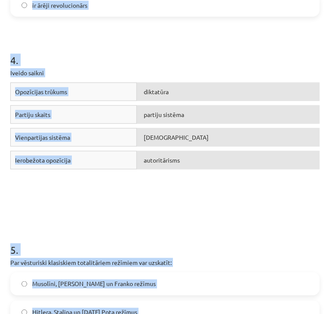
click at [197, 183] on div "Opozīcijas trūkums diktatūra Partiju skaits partiju sistēma Vienpartijas sistēm…" at bounding box center [164, 147] width 309 height 129
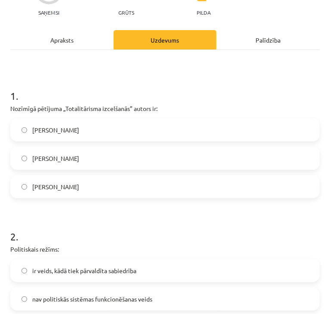
scroll to position [108, 0]
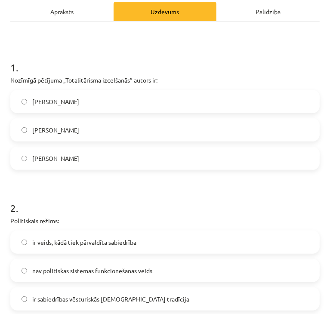
click at [157, 152] on label "Hanna Ārendte" at bounding box center [165, 159] width 308 height 22
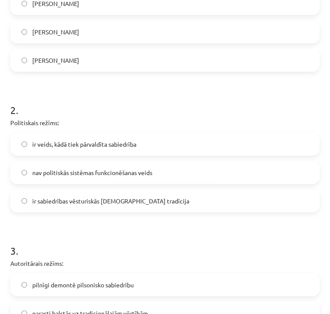
scroll to position [212, 0]
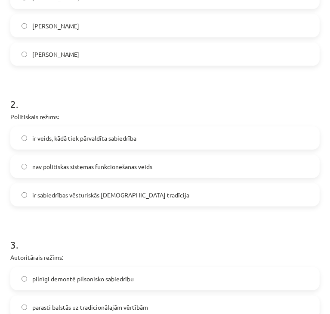
click at [151, 134] on label "ir veids, kādā tiek pārvaldīta sabiedrība" at bounding box center [165, 138] width 308 height 22
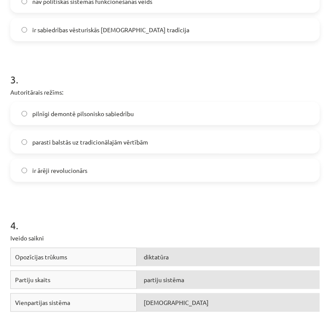
scroll to position [378, 0]
click at [229, 143] on label "parasti balstās uz tradicionālajām vērtībām" at bounding box center [165, 142] width 308 height 22
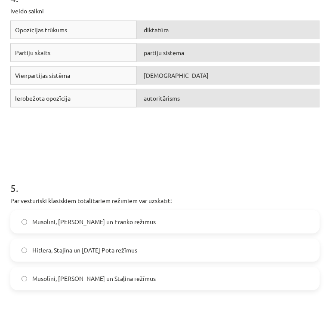
scroll to position [607, 0]
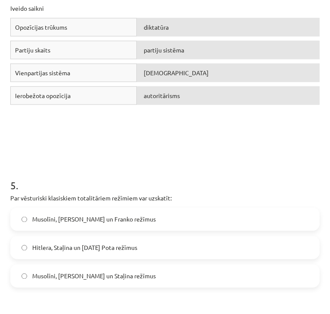
click at [177, 223] on label "Musolīni, Hitlera un Franko režīmus" at bounding box center [165, 220] width 308 height 22
click at [171, 277] on label "Musolīni, Hitlera un Staļina režīmus" at bounding box center [165, 276] width 308 height 22
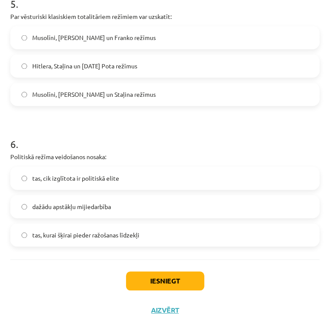
scroll to position [790, 0]
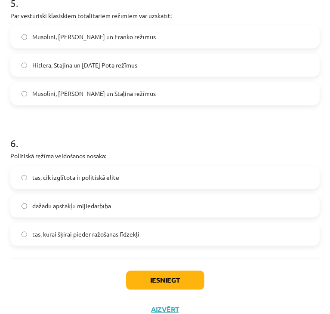
click at [188, 206] on label "dažādu apstākļu mijiedarbība" at bounding box center [165, 206] width 308 height 22
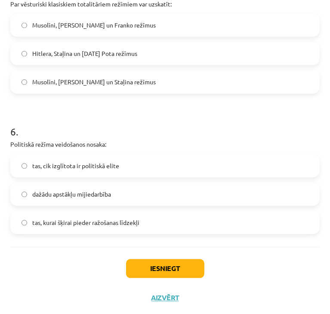
scroll to position [805, 0]
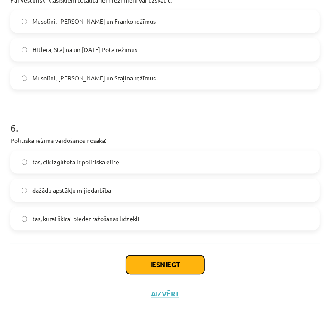
click at [188, 267] on button "Iesniegt" at bounding box center [165, 264] width 78 height 19
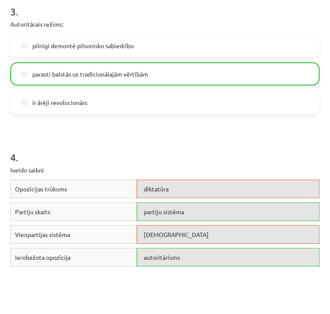
scroll to position [486, 0]
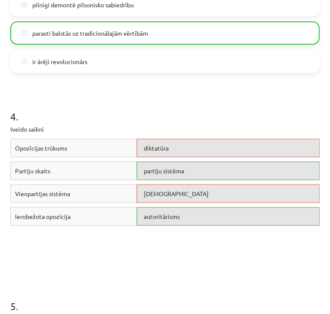
drag, startPoint x: 182, startPoint y: 198, endPoint x: 194, endPoint y: 195, distance: 12.4
click at [194, 195] on div "totalitārisms" at bounding box center [228, 194] width 183 height 18
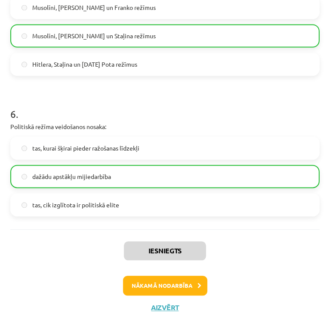
scroll to position [832, 0]
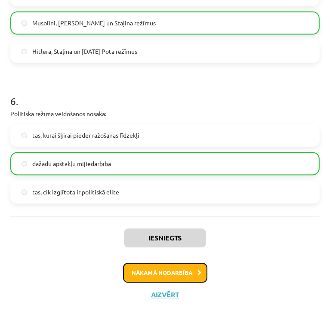
click at [165, 278] on button "Nākamā nodarbība" at bounding box center [165, 273] width 84 height 20
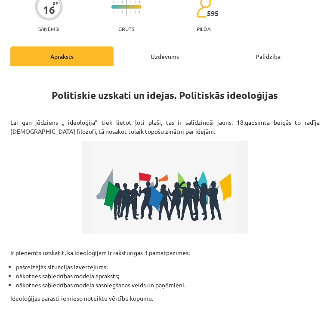
scroll to position [220, 0]
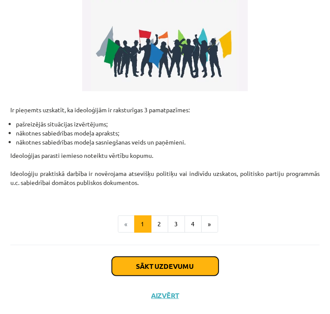
click at [163, 267] on button "Sākt uzdevumu" at bounding box center [165, 266] width 107 height 19
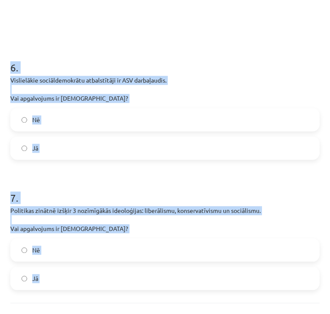
scroll to position [828, 0]
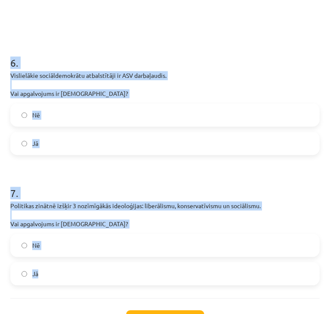
drag, startPoint x: 5, startPoint y: 83, endPoint x: 213, endPoint y: 280, distance: 286.9
click at [213, 280] on div "Mācību tēma: Sociālās zinātnes i - 11. klases 1. ieskaites mācību materiāls #4 …" at bounding box center [165, 157] width 330 height 314
copy form "1 . Deportācijas Latvijā tika realizētas radikālā liberālisma idejas ietvaros. …"
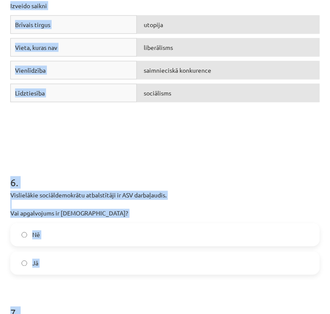
scroll to position [703, 0]
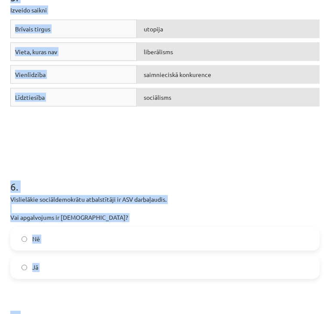
click at [137, 91] on div "sociālisms" at bounding box center [228, 97] width 183 height 18
click at [119, 133] on div "Brīvais tirgus utopija Vieta, kuras nav liberālisms Vienlīdzība saimnieciskā ko…" at bounding box center [164, 84] width 309 height 129
click at [116, 105] on div "Līdztiesība" at bounding box center [73, 97] width 126 height 18
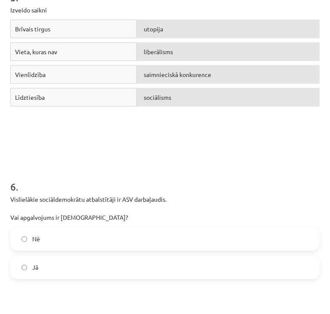
drag, startPoint x: 127, startPoint y: 91, endPoint x: 170, endPoint y: 102, distance: 44.3
click at [170, 102] on div "Līdztiesība sociālisms" at bounding box center [164, 99] width 309 height 23
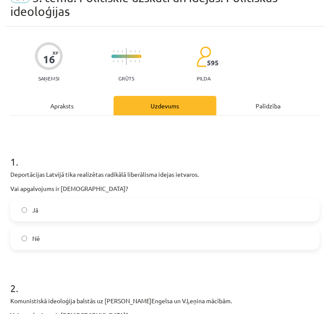
scroll to position [0, 0]
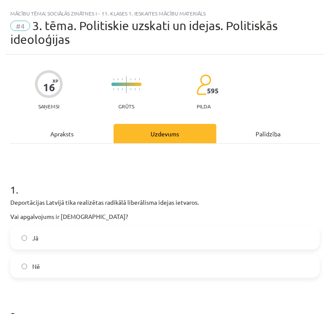
click at [152, 261] on label "Nē" at bounding box center [165, 266] width 308 height 22
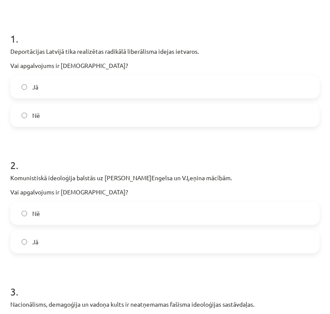
scroll to position [151, 0]
click at [206, 241] on label "Jā" at bounding box center [165, 242] width 308 height 22
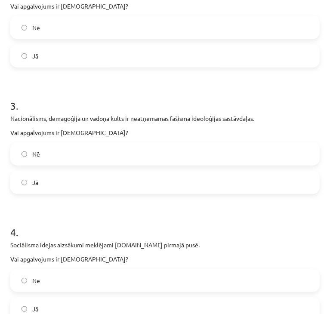
scroll to position [337, 0]
click at [274, 176] on label "Jā" at bounding box center [165, 182] width 308 height 22
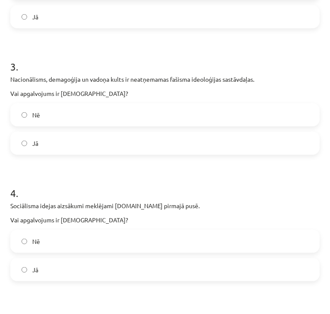
scroll to position [377, 0]
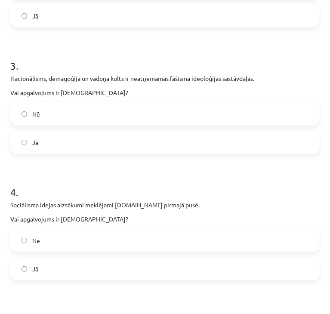
click at [185, 272] on label "Jā" at bounding box center [165, 269] width 308 height 22
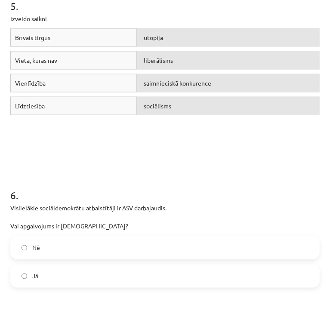
scroll to position [703, 0]
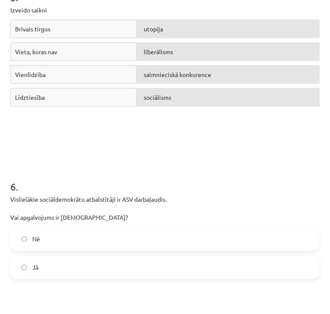
click at [237, 238] on label "Nē" at bounding box center [165, 239] width 308 height 22
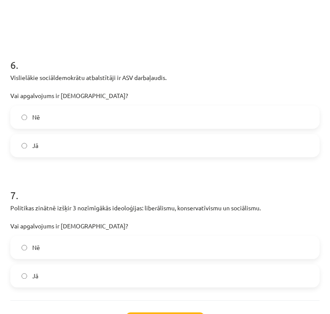
scroll to position [840, 0]
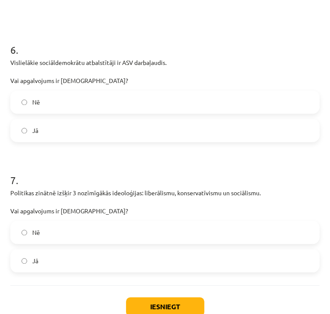
click at [147, 260] on label "Jā" at bounding box center [165, 261] width 308 height 22
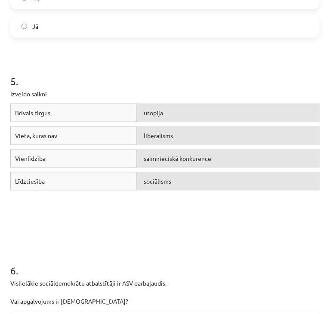
scroll to position [638, 0]
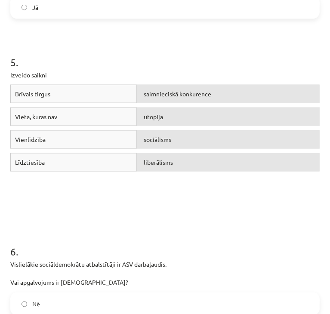
click at [144, 137] on span "sociālisms" at bounding box center [158, 139] width 28 height 8
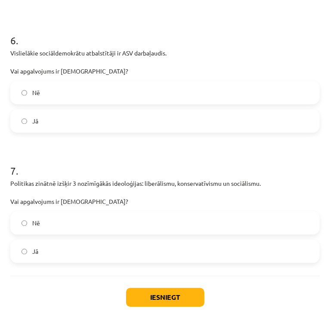
scroll to position [882, 0]
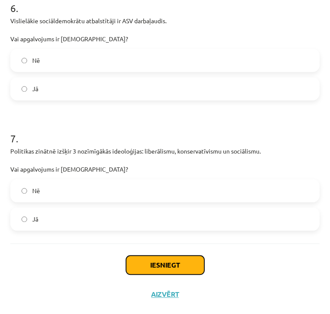
click at [163, 268] on button "Iesniegt" at bounding box center [165, 264] width 78 height 19
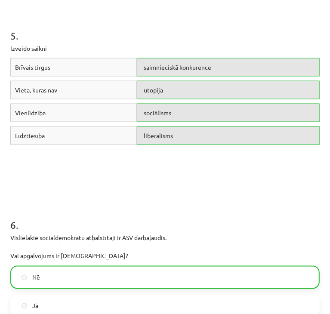
scroll to position [909, 0]
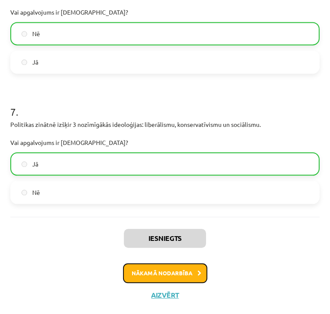
click at [165, 270] on button "Nākamā nodarbība" at bounding box center [165, 273] width 84 height 20
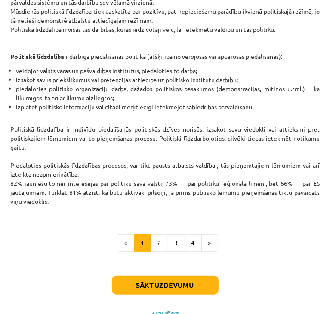
scroll to position [206, 0]
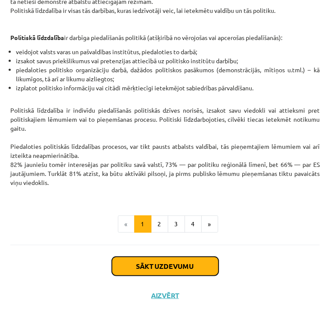
click at [163, 266] on button "Sākt uzdevumu" at bounding box center [165, 266] width 107 height 19
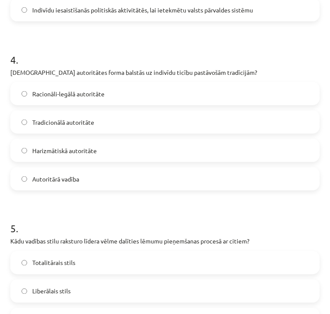
scroll to position [752, 0]
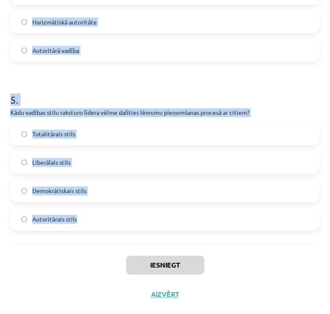
drag, startPoint x: 9, startPoint y: 103, endPoint x: 167, endPoint y: 235, distance: 205.8
copy form "1 . Kāds ir viens no nekonvencionālās politiskās līdzdalības piemēriem? Darbība…"
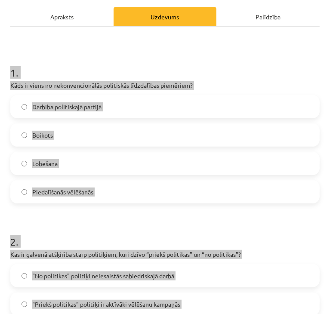
scroll to position [0, 0]
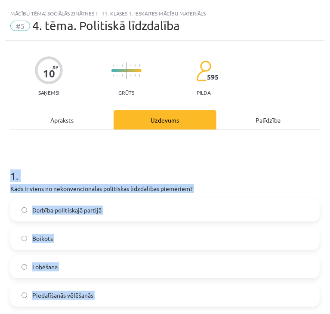
click at [122, 237] on label "Boikots" at bounding box center [165, 239] width 308 height 22
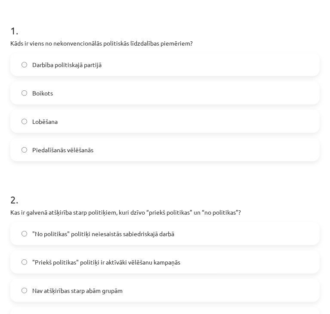
scroll to position [146, 0]
click at [120, 259] on span ""Priekš politikas" politiķi ir aktīvāki vēlēšanu kampaņās" at bounding box center [106, 261] width 148 height 9
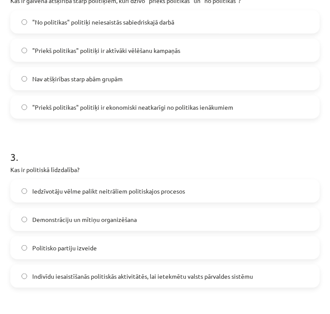
scroll to position [357, 0]
click at [164, 102] on span ""Priekš politikas" politiķi ir ekonomiski neatkarīgi no politikas ienākumiem" at bounding box center [132, 106] width 201 height 9
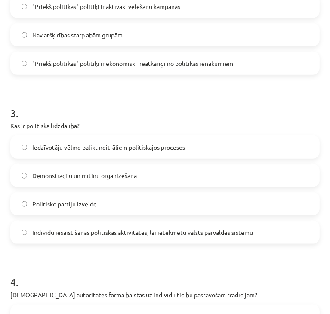
scroll to position [401, 0]
click at [182, 238] on label "Indivīdu iesaistīšanās politiskās aktivitātēs, lai ietekmētu valsts pārvaldes s…" at bounding box center [165, 232] width 308 height 22
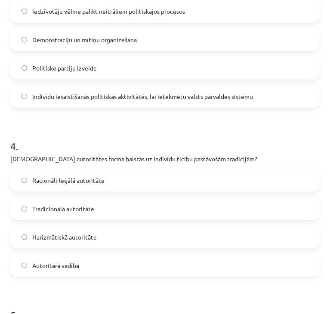
scroll to position [540, 0]
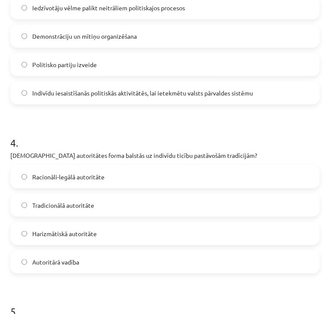
click at [140, 203] on label "Tradicionālā autoritāte" at bounding box center [165, 205] width 308 height 22
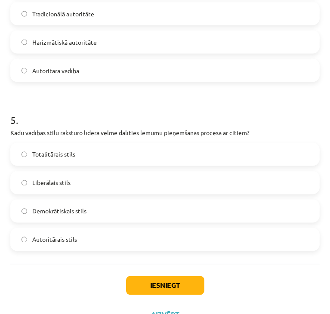
scroll to position [732, 0]
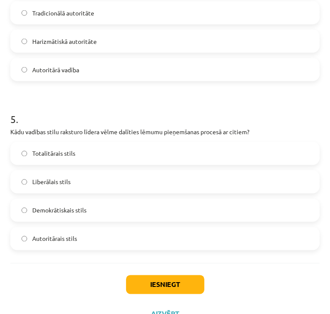
click at [173, 211] on label "Demokrātiskais stils" at bounding box center [165, 211] width 308 height 22
click at [168, 288] on button "Iesniegt" at bounding box center [165, 284] width 78 height 19
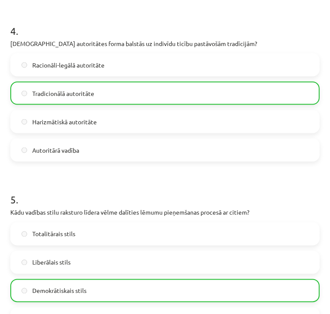
scroll to position [779, 0]
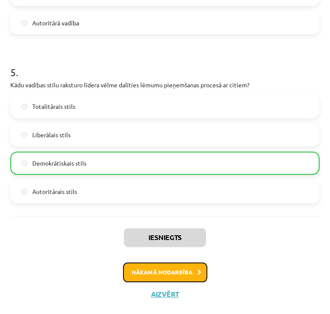
click at [181, 275] on button "Nākamā nodarbība" at bounding box center [165, 273] width 84 height 20
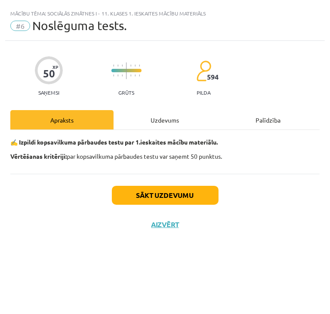
scroll to position [0, 0]
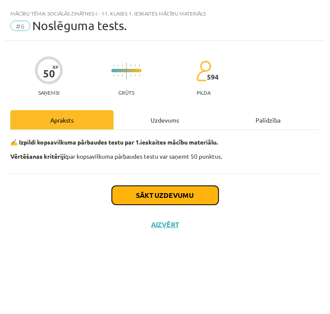
click at [171, 194] on button "Sākt uzdevumu" at bounding box center [165, 195] width 107 height 19
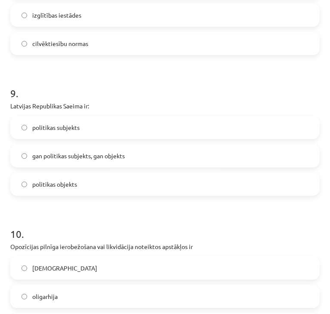
scroll to position [1313, 0]
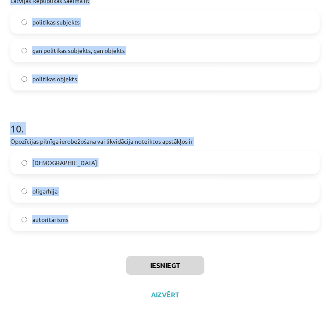
drag, startPoint x: 8, startPoint y: 174, endPoint x: 160, endPoint y: 231, distance: 162.5
copy form "1 . Pirmoreiz totalitārs režīms R-Eiropā 20.gs. 20.-s gados izveidojās Itālijā …"
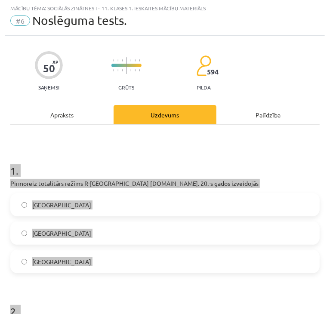
scroll to position [4, 0]
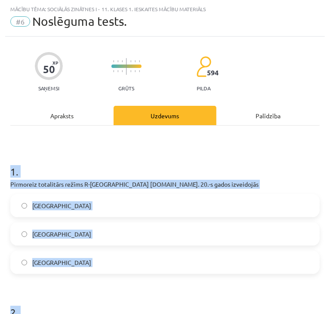
click at [247, 201] on label "Itālijā" at bounding box center [165, 206] width 308 height 22
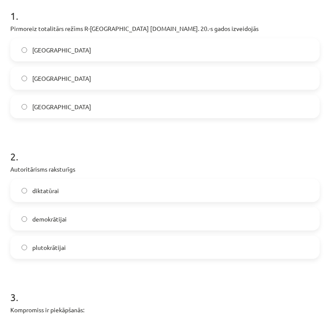
scroll to position [163, 0]
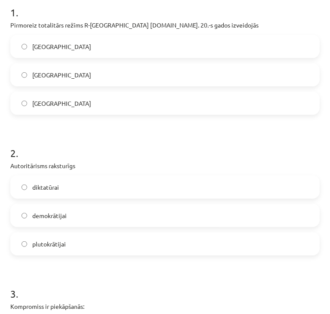
click at [236, 190] on label "diktatūrai" at bounding box center [165, 187] width 308 height 22
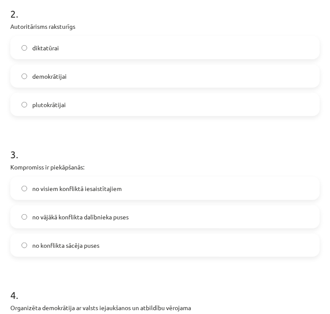
scroll to position [303, 0]
click at [169, 191] on label "no visiem konfliktā iesaistītajiem" at bounding box center [165, 188] width 308 height 22
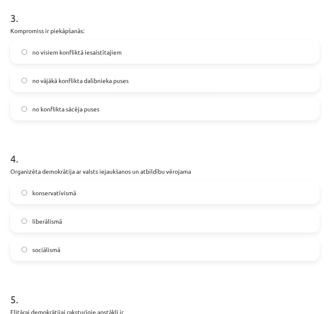
scroll to position [443, 0]
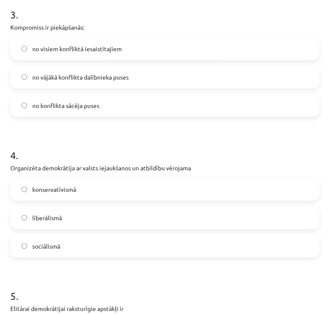
click at [194, 246] on label "sociālismā" at bounding box center [165, 246] width 308 height 22
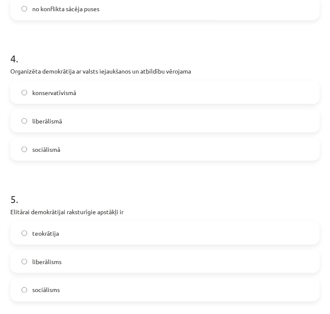
scroll to position [540, 0]
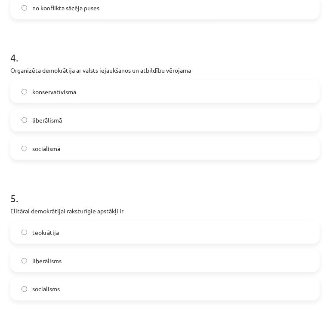
click at [238, 262] on label "liberālisms" at bounding box center [165, 261] width 308 height 22
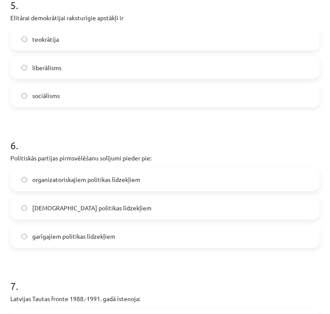
scroll to position [735, 0]
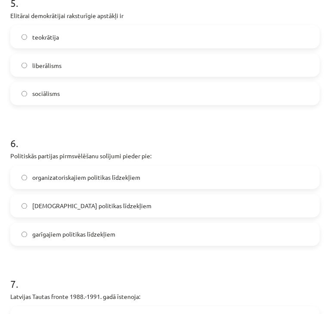
click at [217, 240] on label "garīgajiem politikas līdzekļiem" at bounding box center [165, 235] width 308 height 22
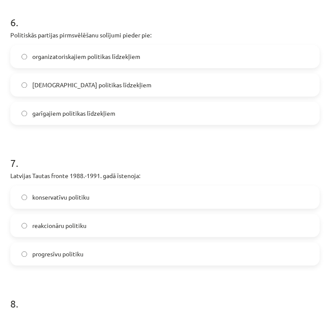
scroll to position [858, 0]
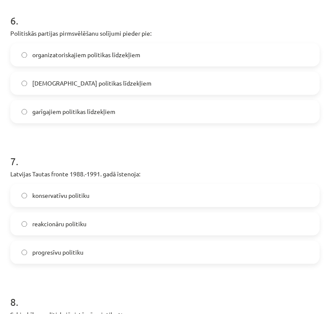
click at [171, 255] on label "progresīvu politiku" at bounding box center [165, 252] width 308 height 22
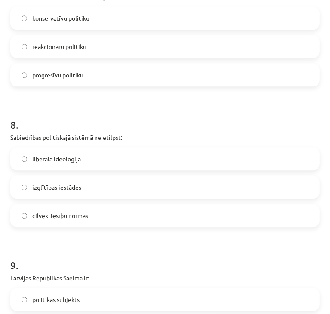
scroll to position [1041, 0]
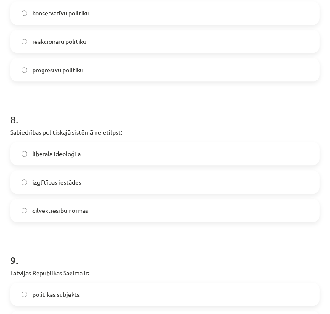
click at [171, 184] on label "izglītības iestādes" at bounding box center [165, 182] width 308 height 22
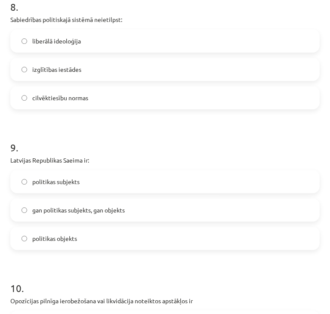
scroll to position [1154, 0]
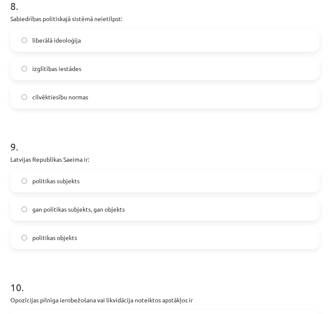
click at [123, 213] on span "gan politikas subjekts, gan objekts" at bounding box center [78, 209] width 92 height 9
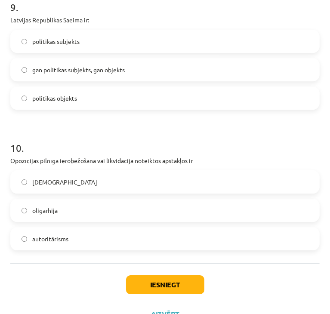
scroll to position [1294, 0]
click at [102, 183] on label "totalitārisms" at bounding box center [165, 182] width 308 height 22
click at [155, 277] on button "Iesniegt" at bounding box center [165, 284] width 78 height 19
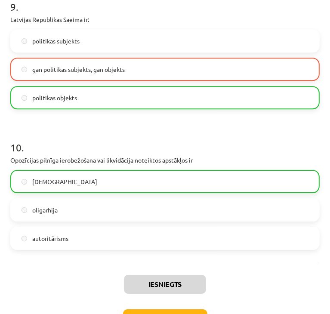
scroll to position [1340, 0]
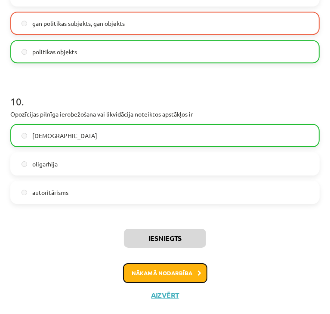
click at [156, 272] on button "Nākamā nodarbība" at bounding box center [165, 273] width 84 height 20
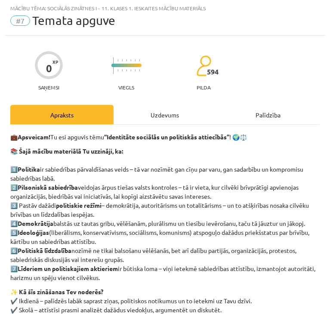
scroll to position [158, 0]
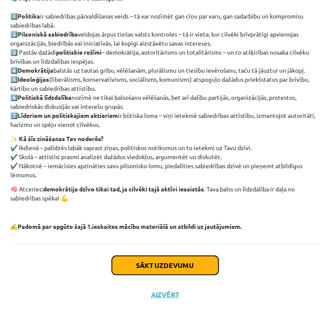
click at [154, 260] on button "Sākt uzdevumu" at bounding box center [165, 265] width 107 height 19
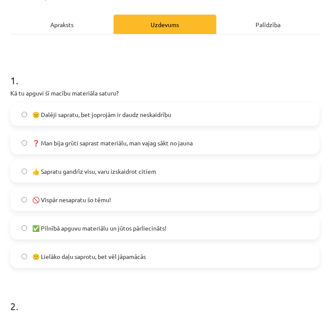
scroll to position [98, 0]
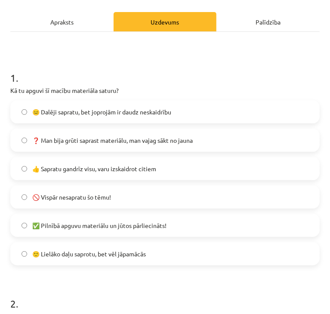
click at [153, 254] on label "🙂 Lielāko daļu saprotu, bet vēl jāpamācās" at bounding box center [165, 254] width 308 height 22
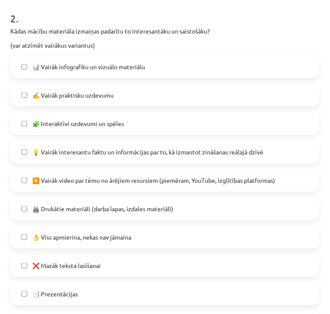
scroll to position [385, 0]
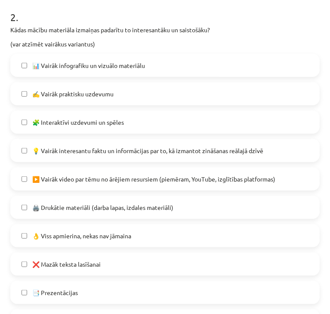
click at [172, 236] on label "👌 Viss apmierina, nekas nav jāmaina" at bounding box center [165, 236] width 308 height 22
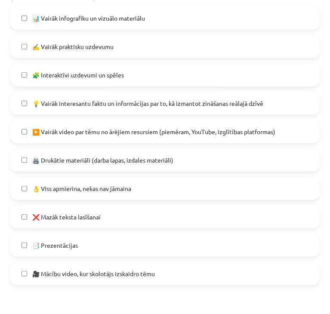
scroll to position [433, 0]
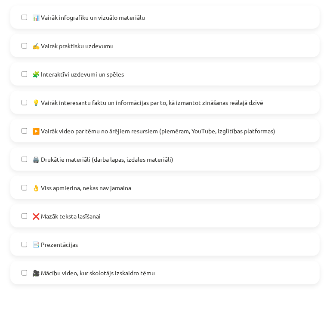
click at [166, 221] on label "❌ Mazāk teksta lasīšanai" at bounding box center [165, 216] width 308 height 22
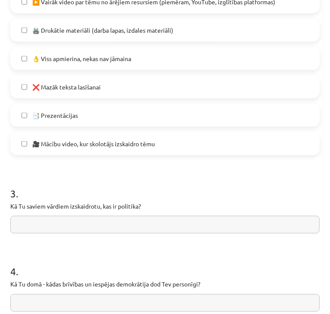
scroll to position [568, 0]
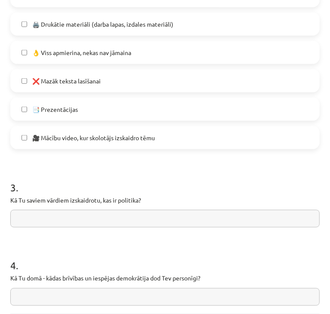
click at [166, 221] on input "text" at bounding box center [164, 219] width 309 height 18
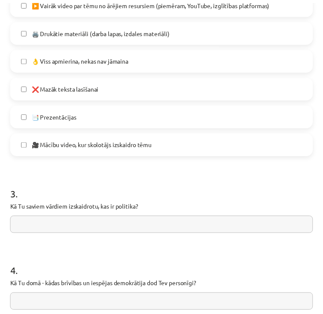
scroll to position [638, 0]
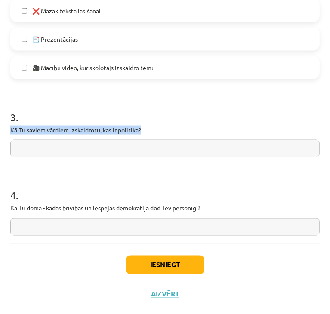
drag, startPoint x: 10, startPoint y: 128, endPoint x: 149, endPoint y: 132, distance: 139.0
click at [149, 132] on p "Kā Tu saviem vārdiem izskaidrotu, kas ir politika?" at bounding box center [164, 130] width 309 height 9
copy p "Kā Tu saviem vārdiem izskaidrotu, kas ir politika?"
click at [211, 152] on input "text" at bounding box center [164, 149] width 309 height 18
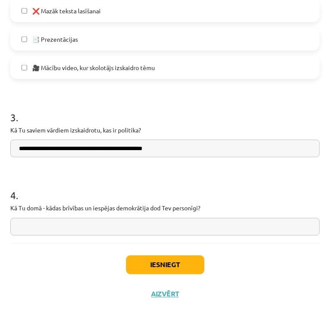
type input "**********"
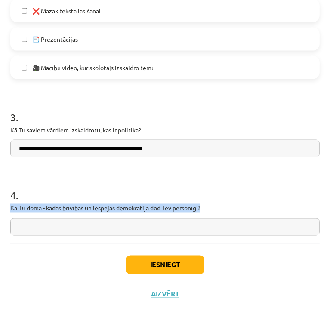
drag, startPoint x: 203, startPoint y: 208, endPoint x: 78, endPoint y: 197, distance: 125.7
click at [78, 197] on div "4 . Kā Tu domā - kādas brīvības un iespējas demokrātija dod Tev personīgi?" at bounding box center [164, 205] width 309 height 61
copy div "Kā Tu domā - kādas brīvības un iespējas demokrātija dod Tev personīgi?"
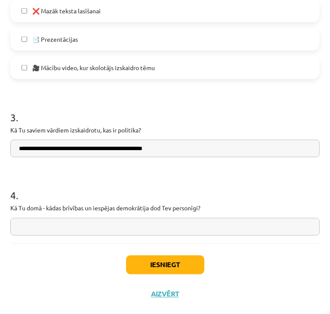
click at [269, 231] on input "text" at bounding box center [164, 227] width 309 height 18
type input "**********"
click at [170, 265] on button "Iesniegt" at bounding box center [165, 264] width 78 height 19
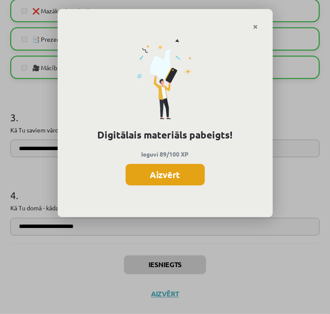
click at [151, 182] on button "Aizvērt" at bounding box center [165, 175] width 79 height 22
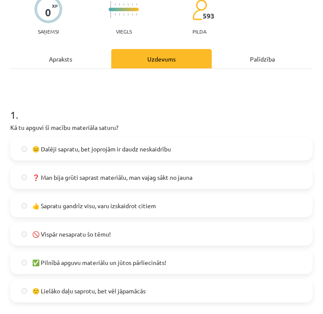
scroll to position [40, 0]
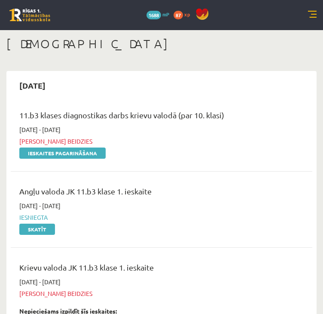
scroll to position [369, 0]
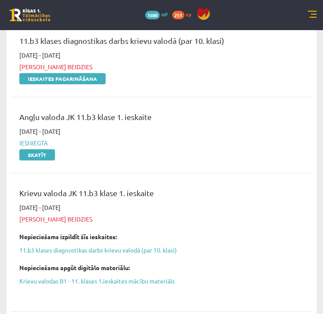
scroll to position [74, 0]
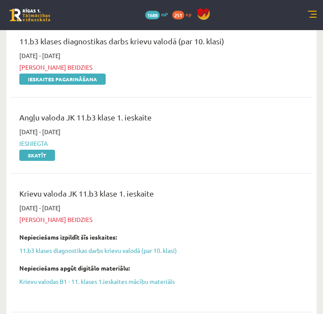
click at [308, 89] on div "11.b3 klases diagnostikas darbs krievu valodā (par 10. klasi) [DATE] - [DATE] T…" at bounding box center [162, 59] width 302 height 65
